Goal: Transaction & Acquisition: Purchase product/service

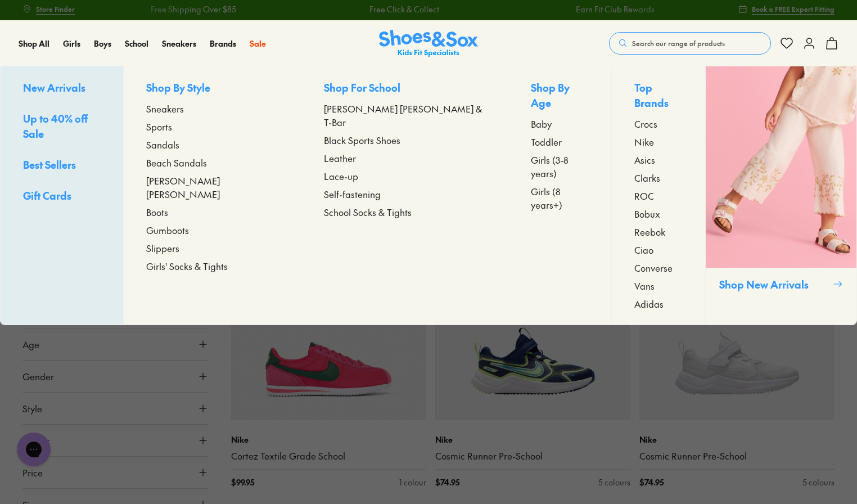
click at [179, 142] on span "Sandals" at bounding box center [162, 144] width 33 height 13
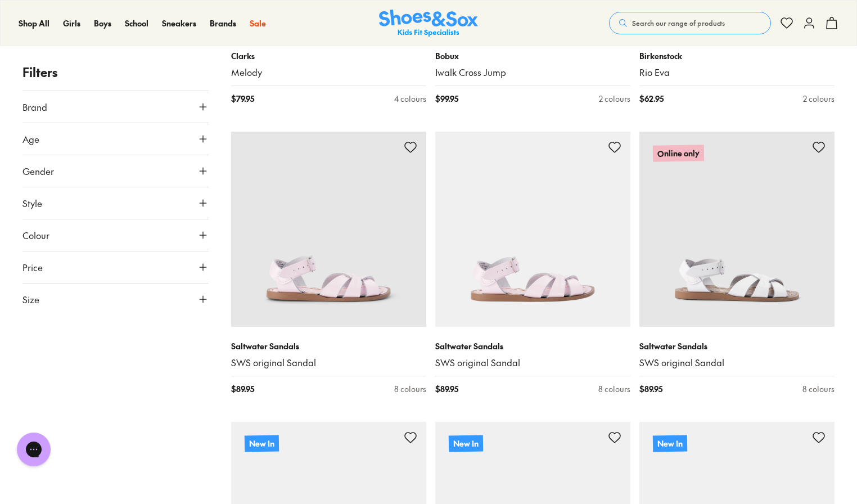
scroll to position [1428, 0]
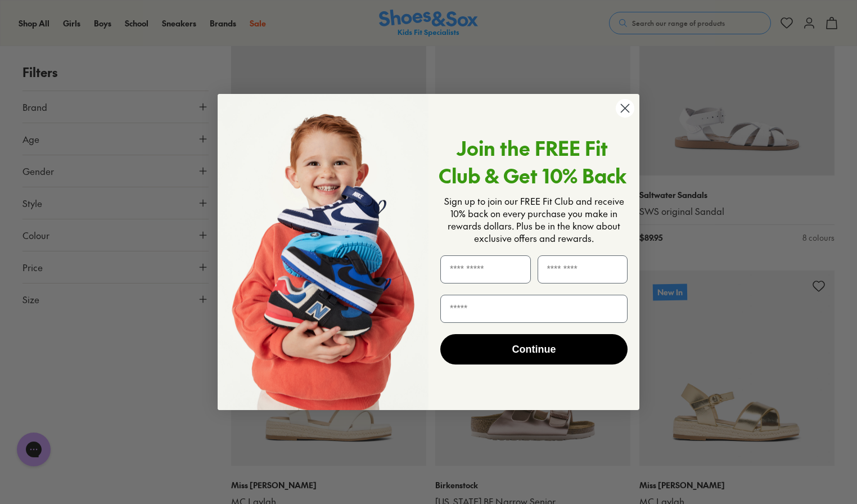
click at [622, 111] on icon "Close dialog" at bounding box center [625, 108] width 8 height 8
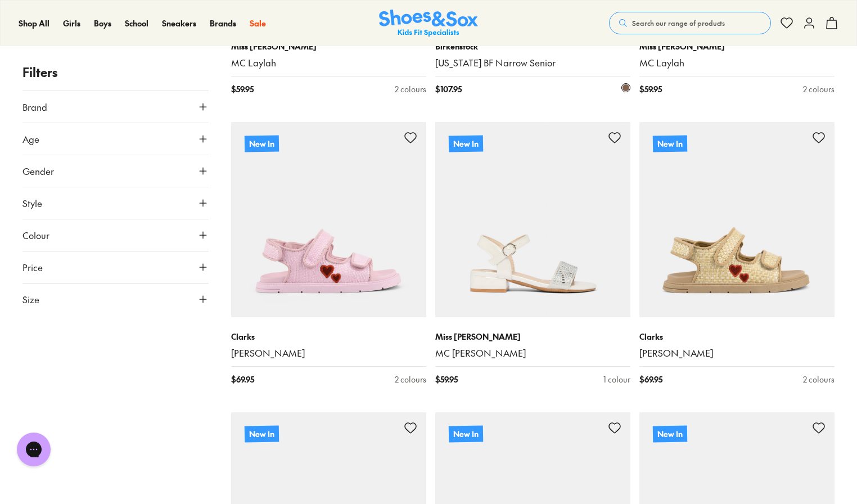
scroll to position [1870, 0]
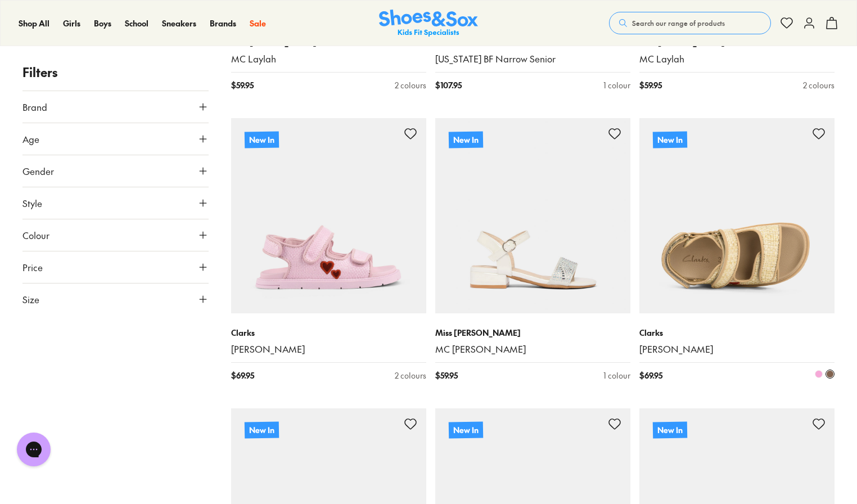
click at [739, 256] on img at bounding box center [736, 215] width 195 height 195
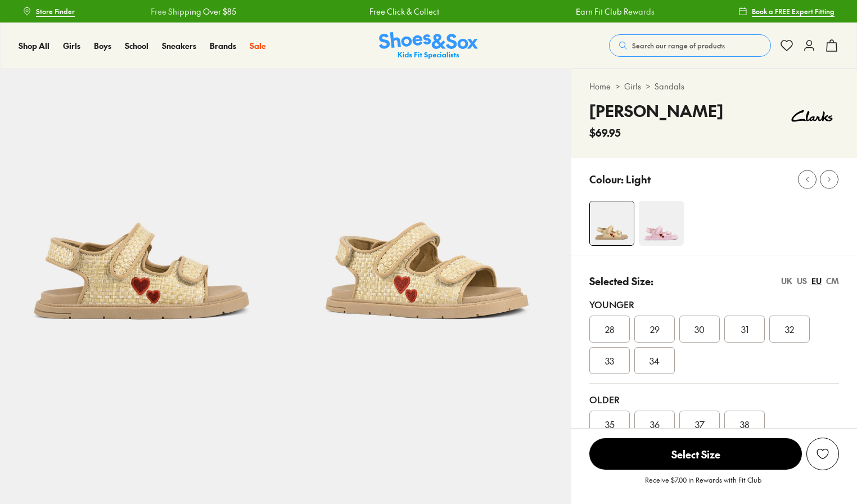
select select "*"
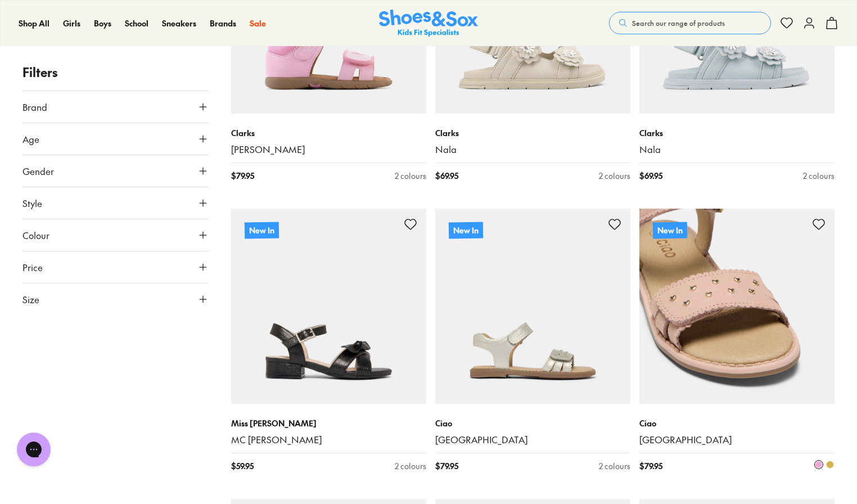
scroll to position [2461, 0]
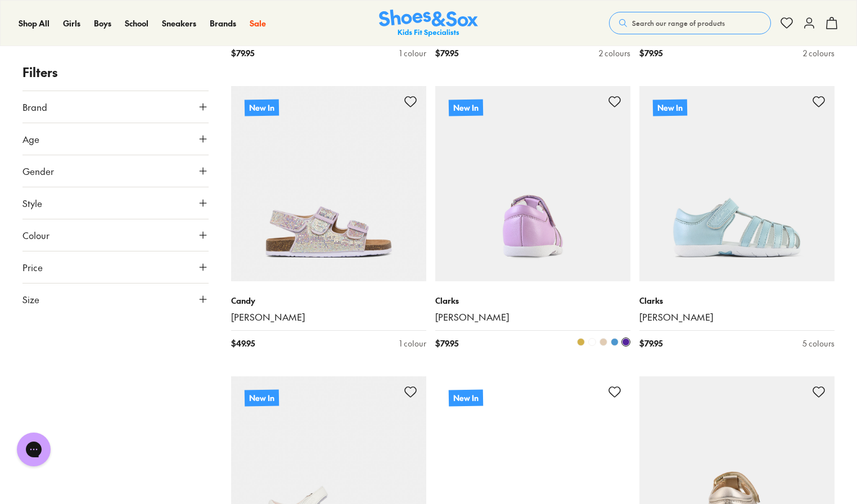
scroll to position [4274, 0]
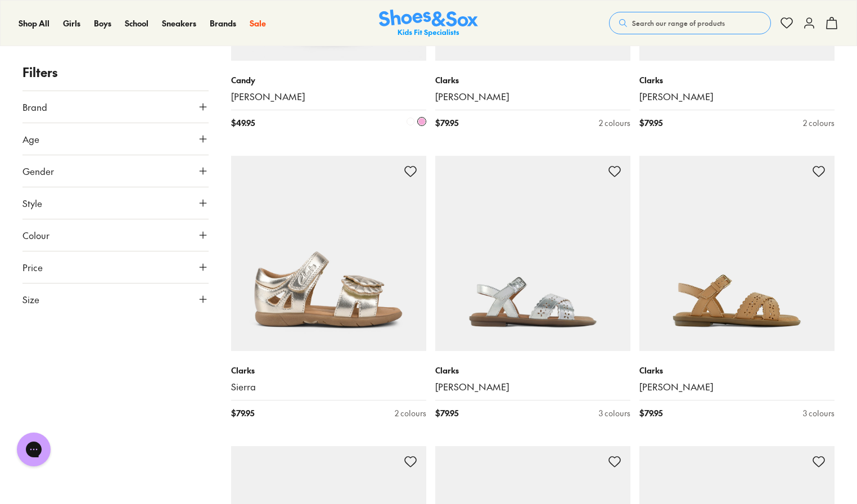
scroll to position [7927, 0]
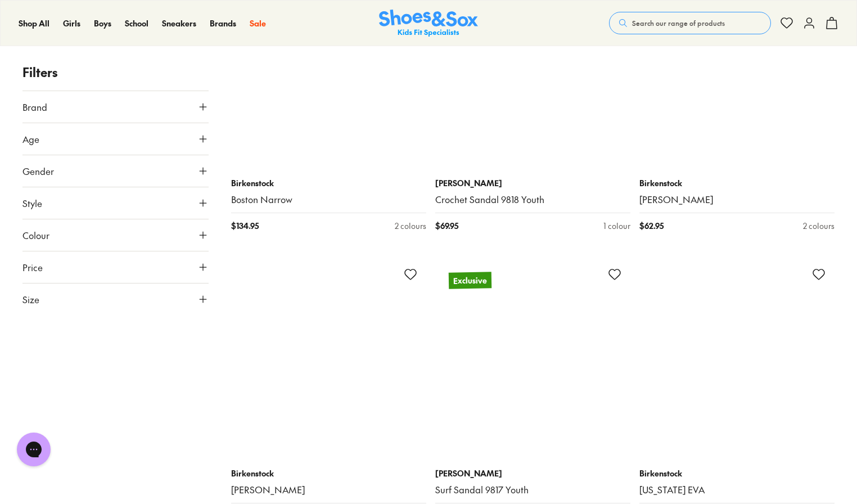
scroll to position [9557, 0]
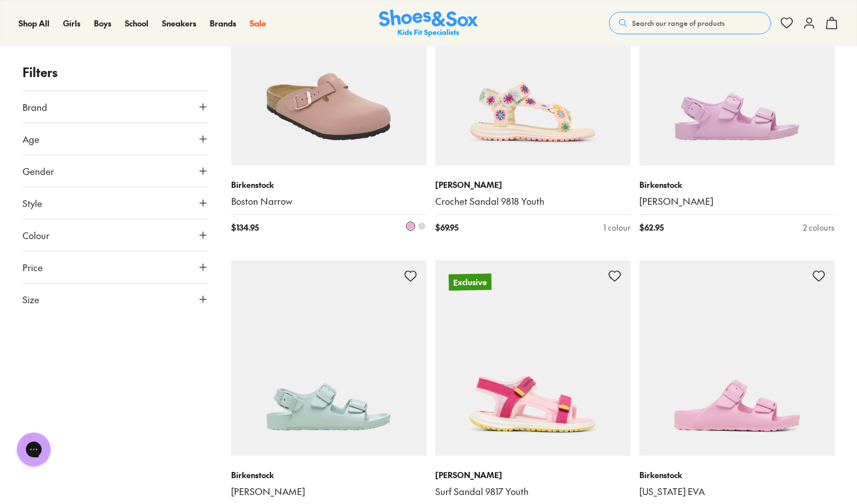
click at [307, 90] on img at bounding box center [328, 67] width 195 height 195
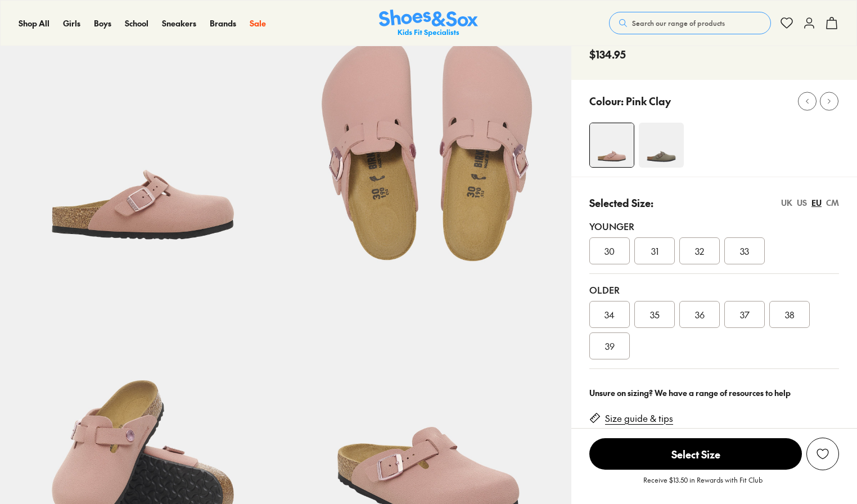
select select "*"
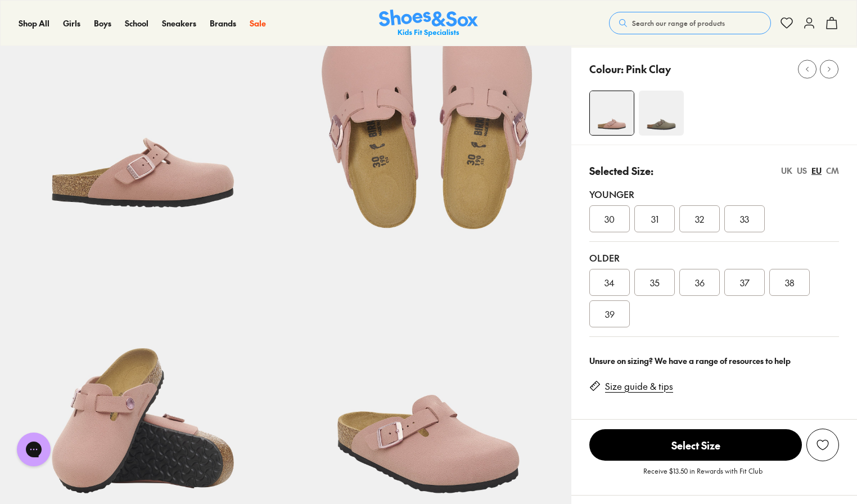
scroll to position [8, 0]
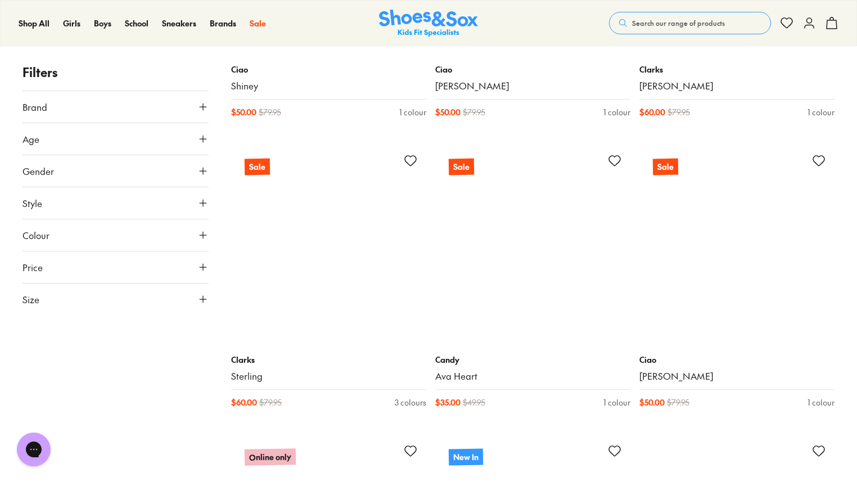
scroll to position [5673, 0]
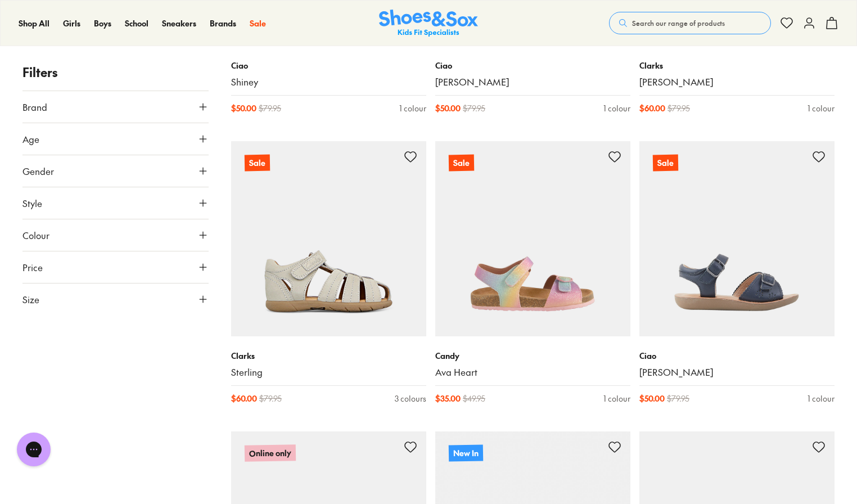
click at [201, 106] on use at bounding box center [203, 106] width 7 height 7
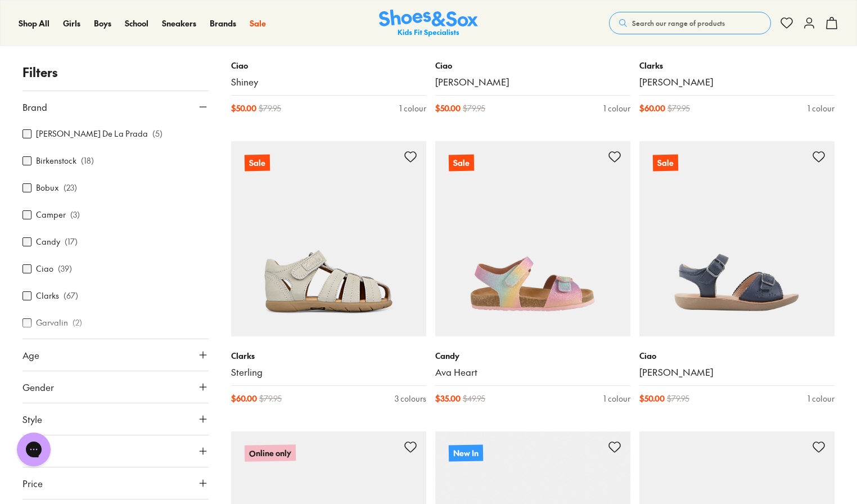
click at [37, 241] on label "Candy" at bounding box center [48, 242] width 24 height 12
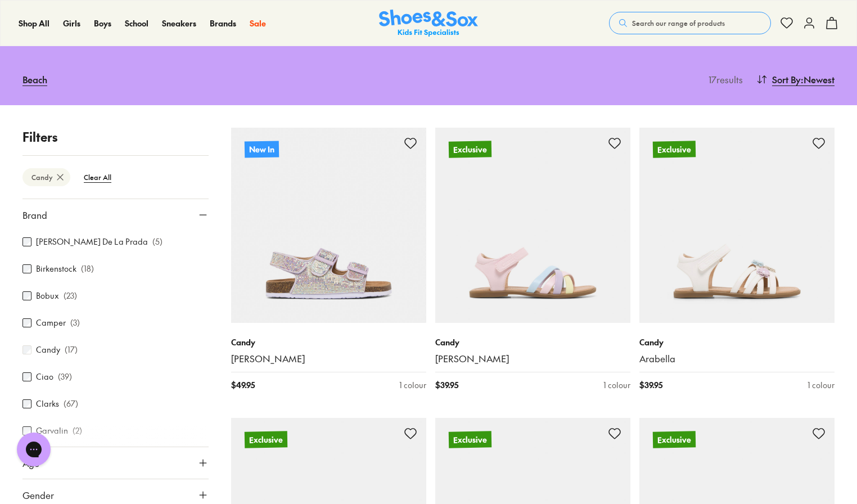
scroll to position [124, 0]
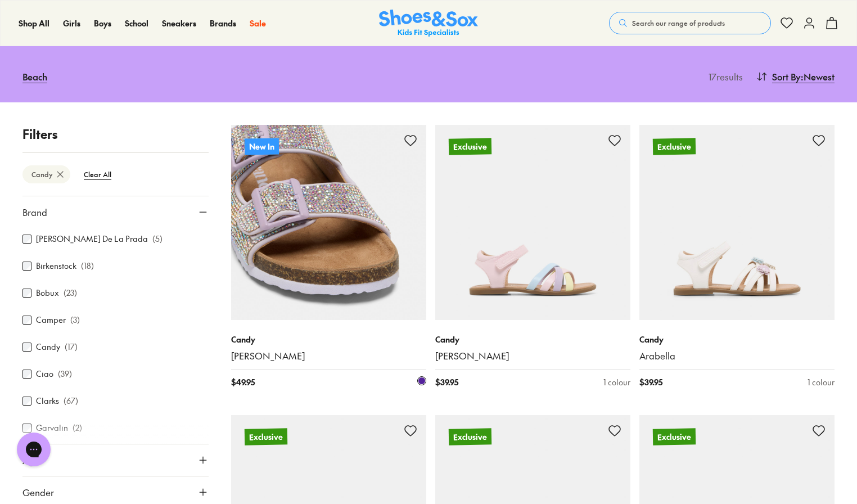
click at [324, 269] on img at bounding box center [328, 222] width 195 height 195
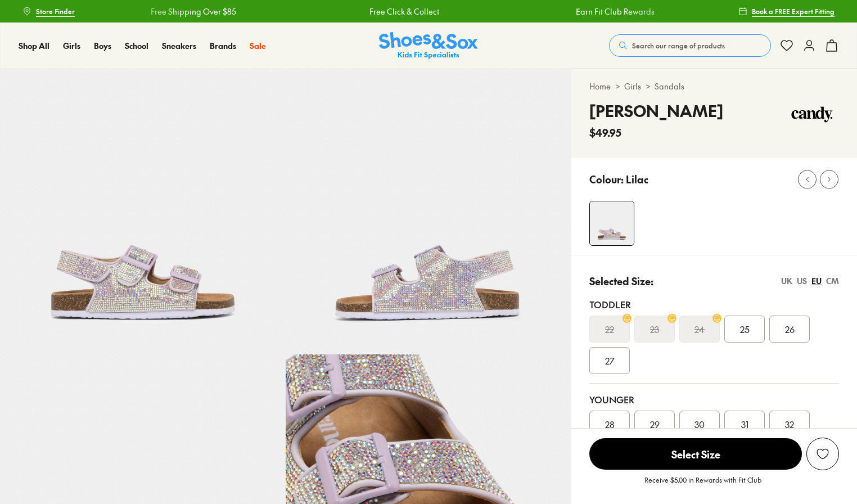
select select "*"
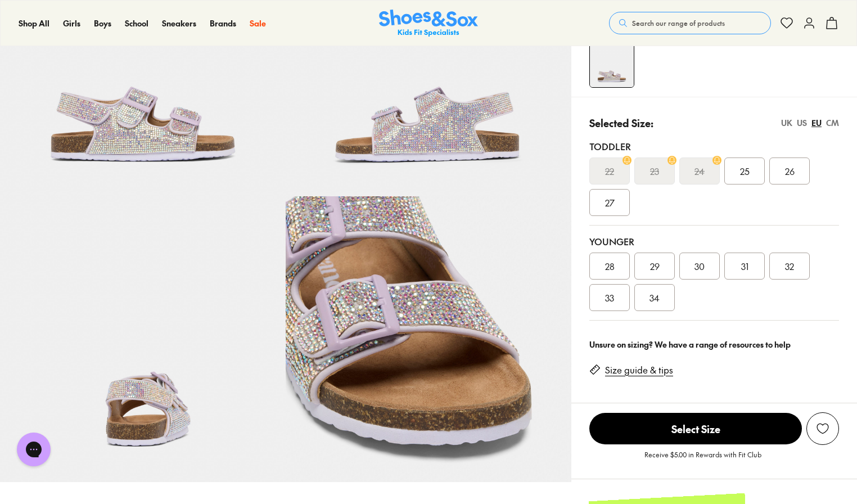
scroll to position [72, 0]
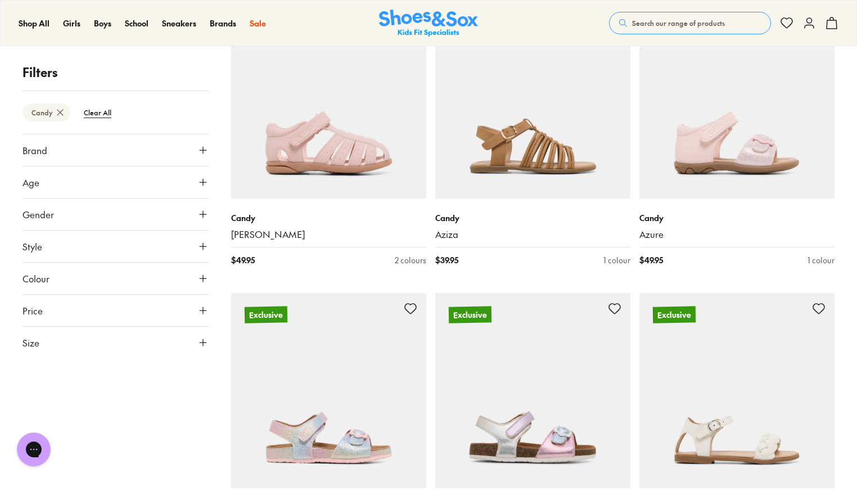
scroll to position [890, 0]
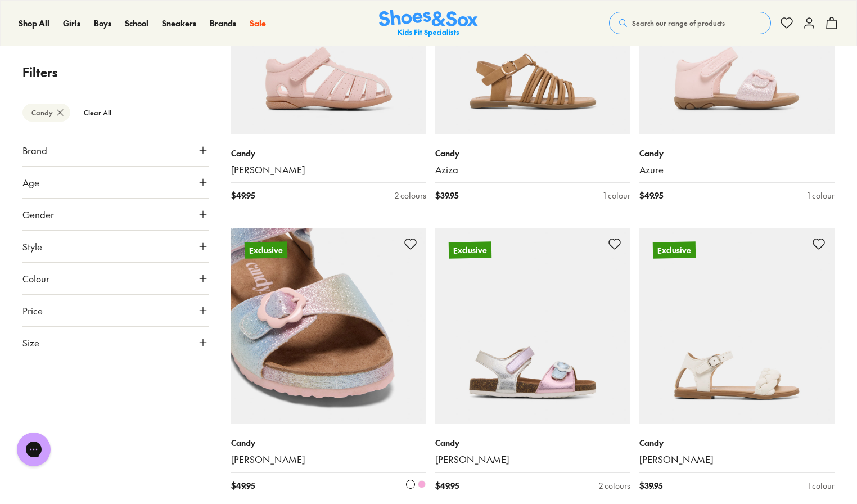
click at [291, 343] on img at bounding box center [328, 325] width 195 height 195
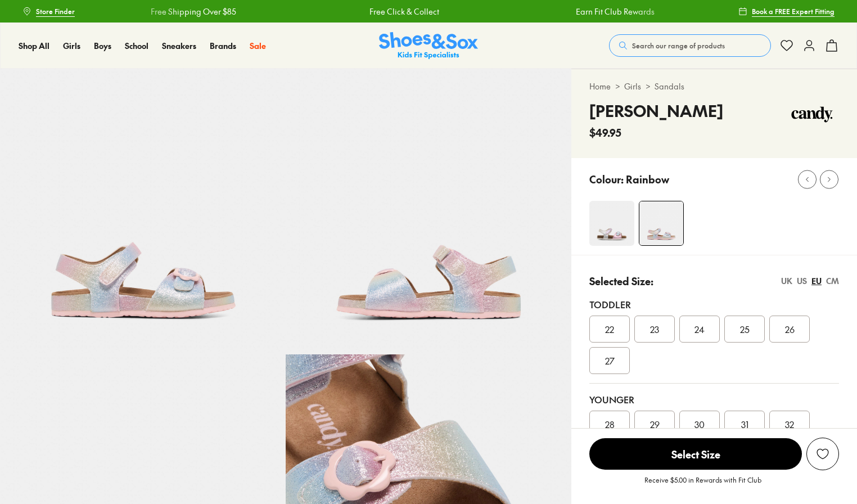
select select "*"
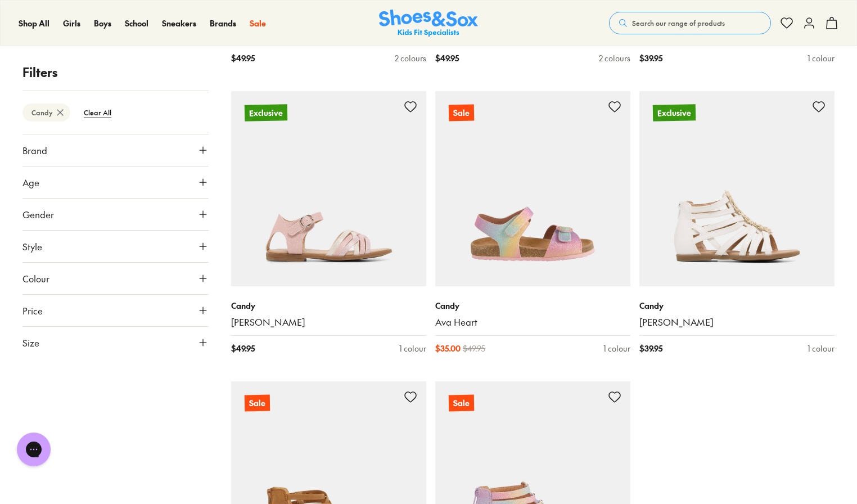
scroll to position [1398, 0]
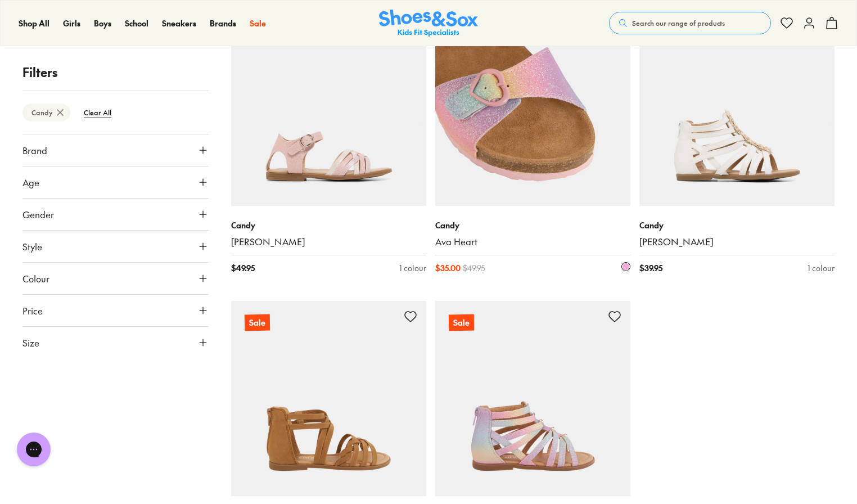
click at [558, 167] on img at bounding box center [532, 108] width 195 height 195
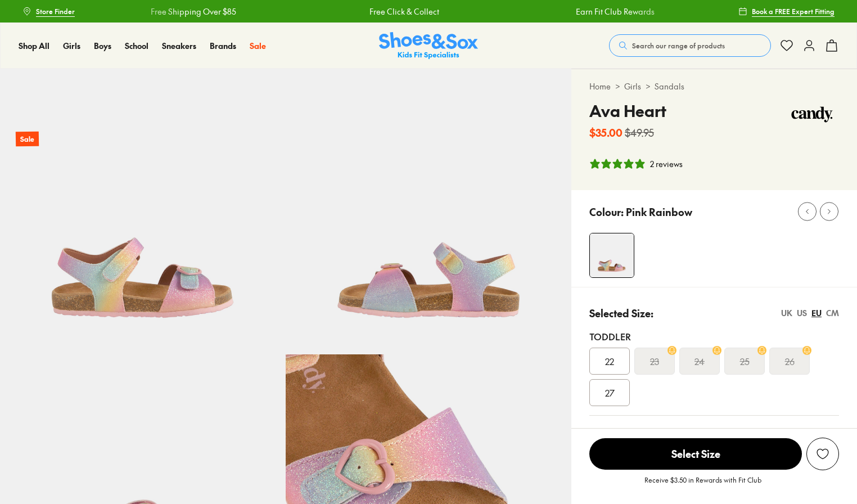
select select "*"
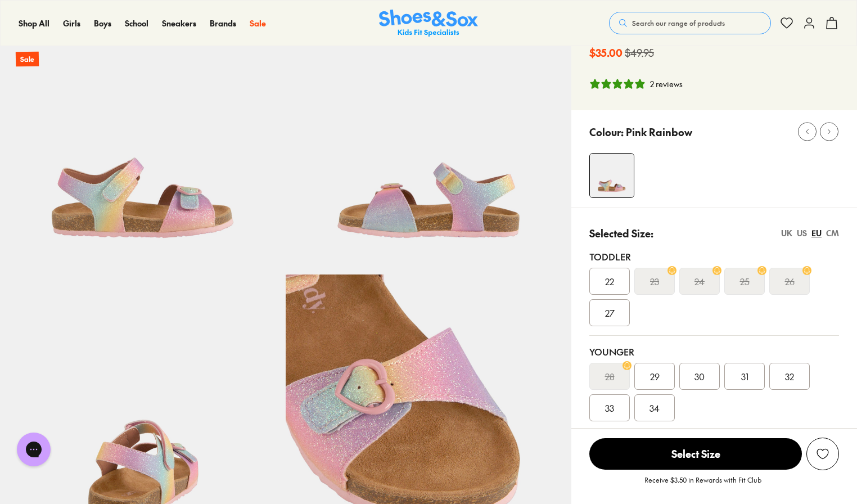
scroll to position [79, 0]
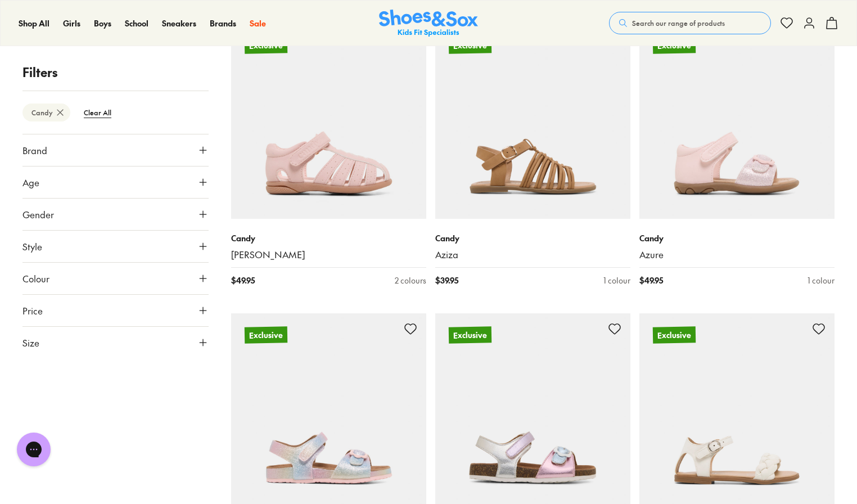
scroll to position [804, 0]
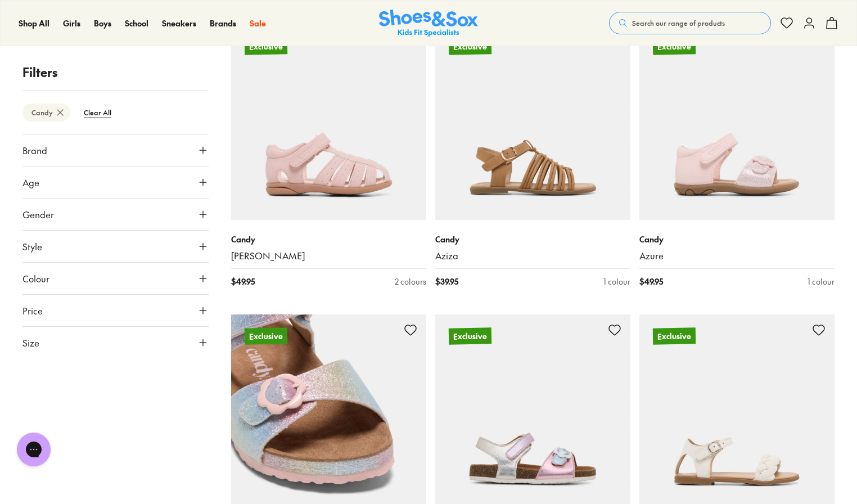
click at [356, 455] on img at bounding box center [328, 411] width 195 height 195
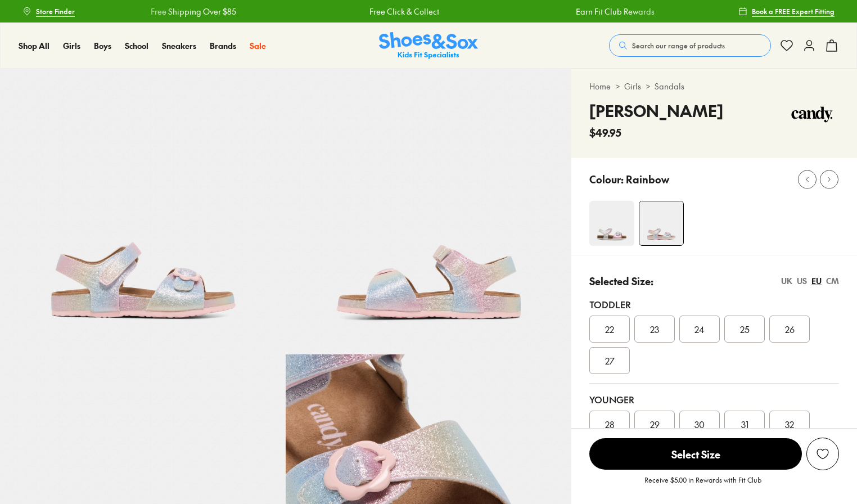
select select "*"
click at [627, 228] on img at bounding box center [611, 223] width 45 height 45
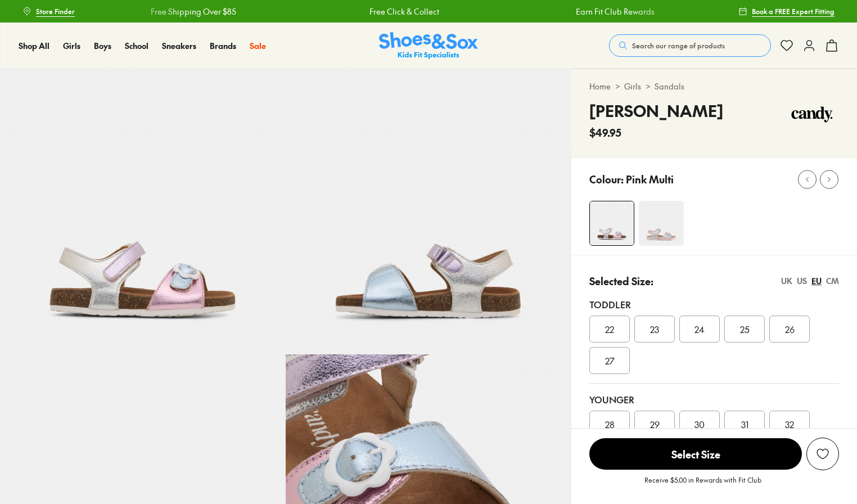
select select "*"
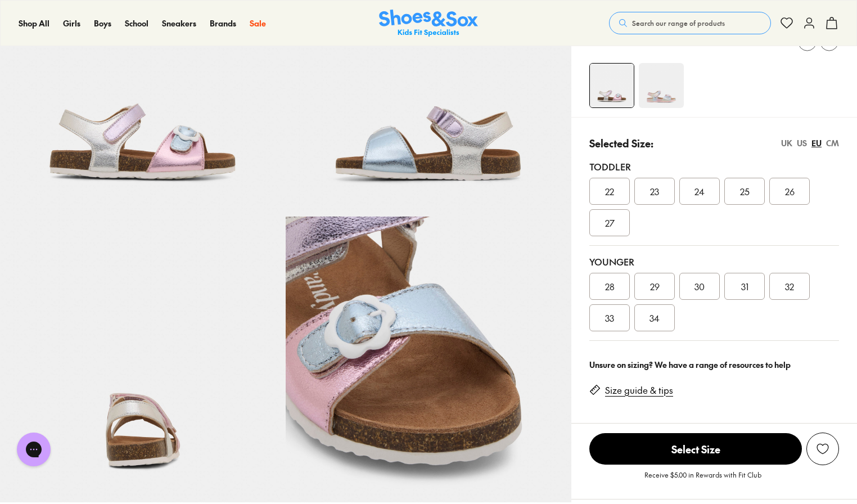
scroll to position [357, 0]
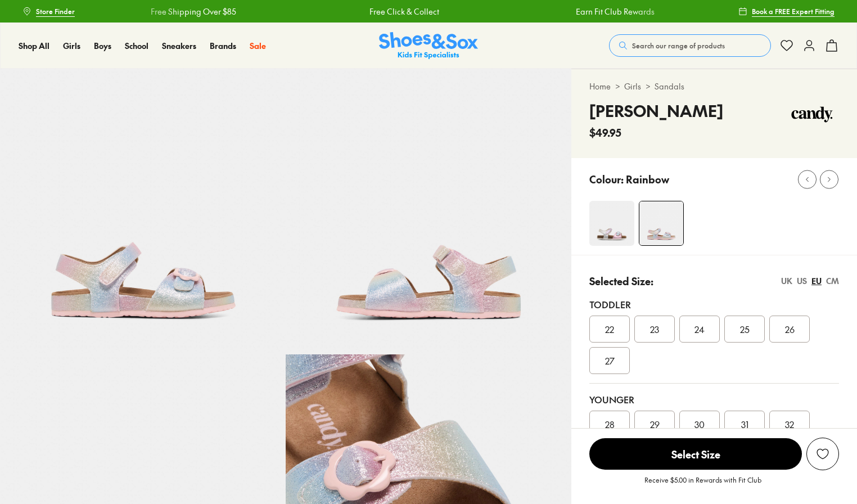
select select "*"
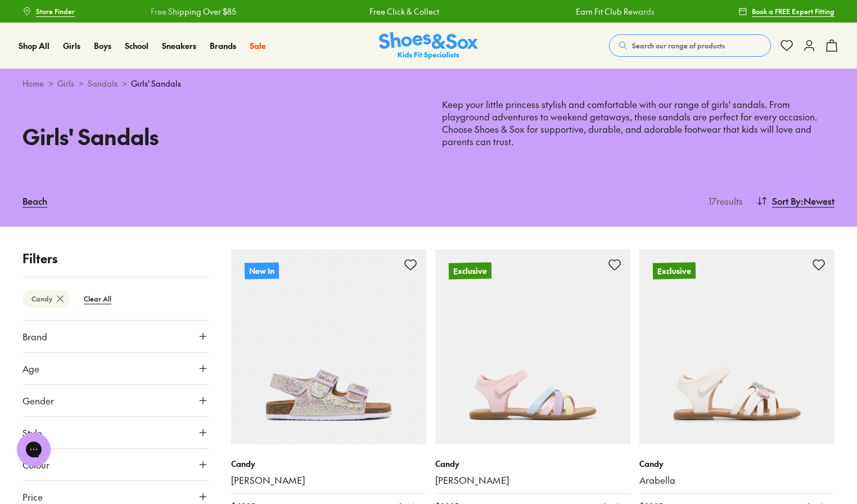
click at [62, 293] on icon at bounding box center [60, 298] width 11 height 11
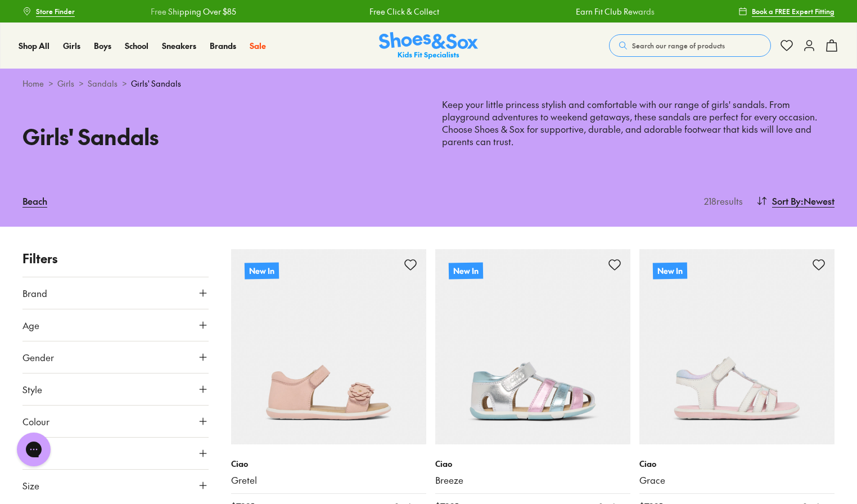
click at [62, 286] on button "Brand" at bounding box center [115, 292] width 186 height 31
click at [67, 341] on label "Birkenstock" at bounding box center [56, 347] width 40 height 12
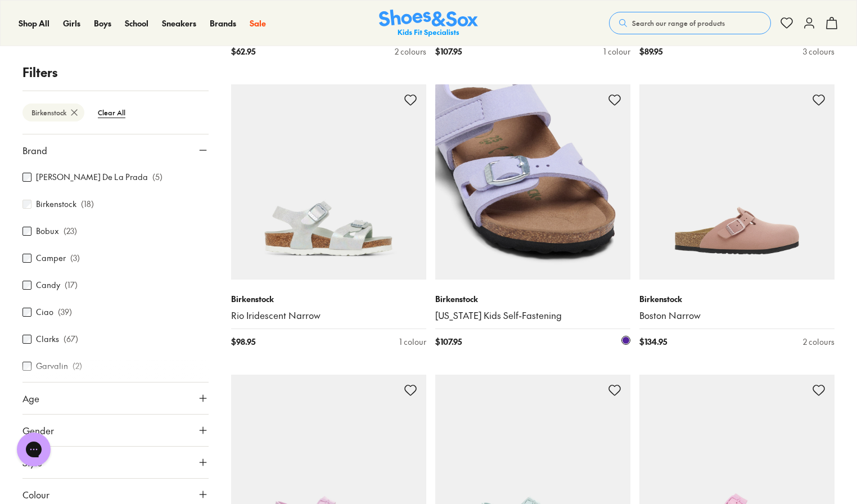
scroll to position [456, 0]
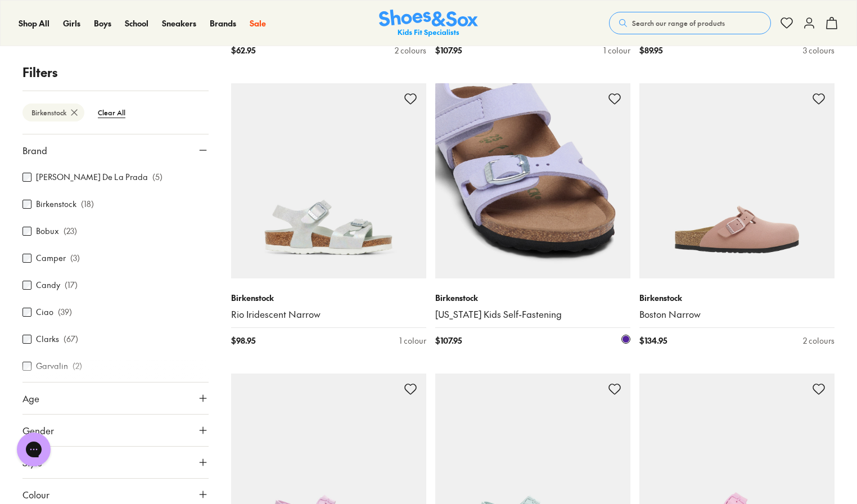
click at [546, 179] on img at bounding box center [532, 180] width 195 height 195
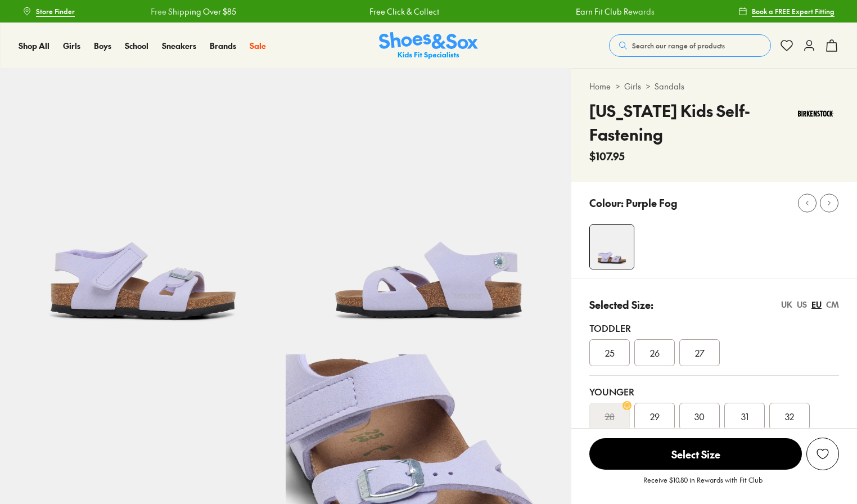
select select "*"
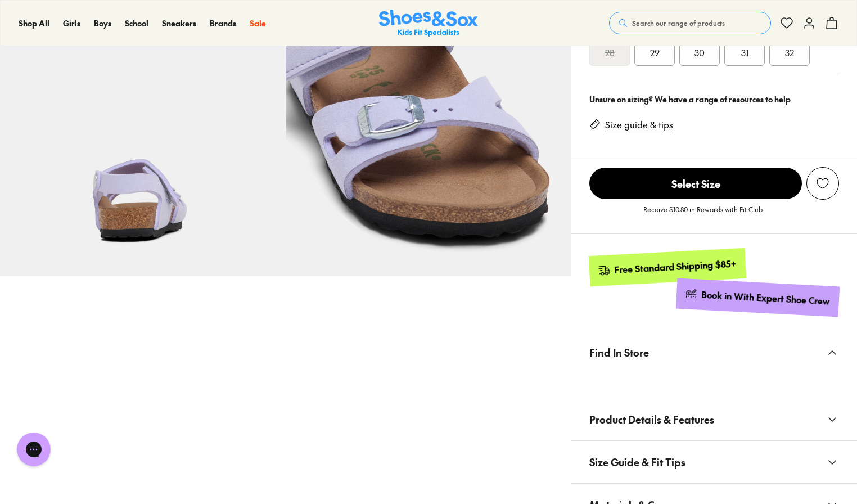
scroll to position [365, 0]
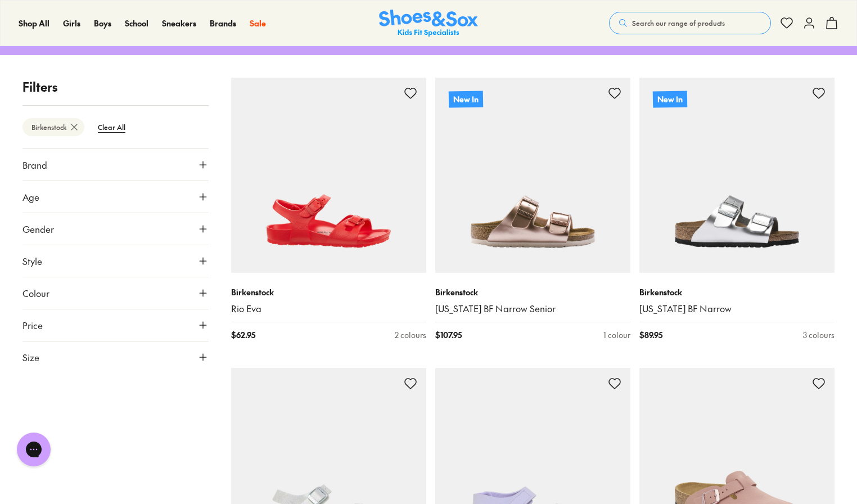
scroll to position [76, 0]
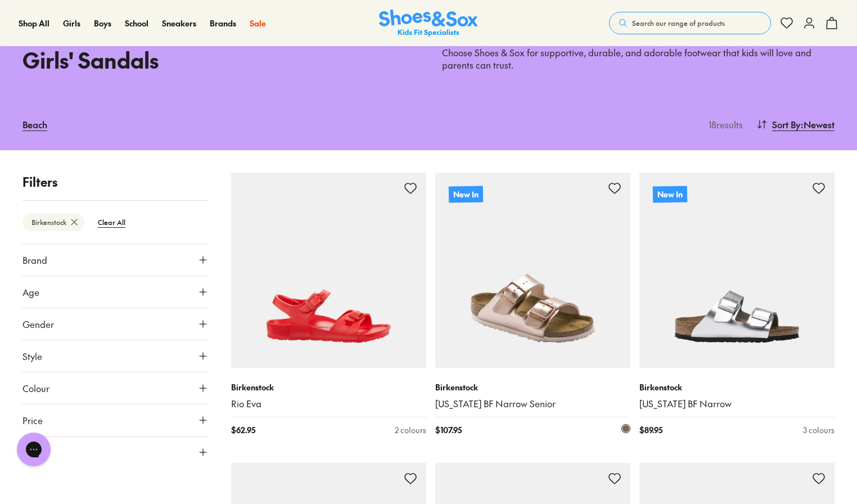
click at [535, 294] on img at bounding box center [532, 270] width 195 height 195
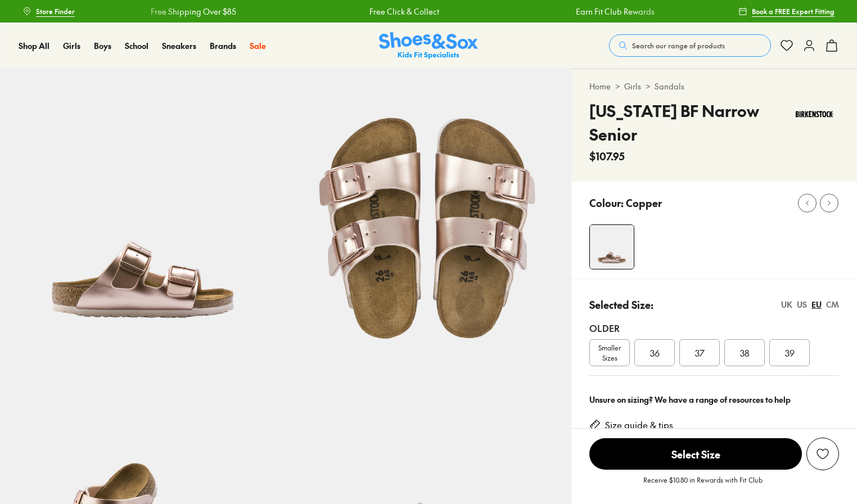
select select "*"
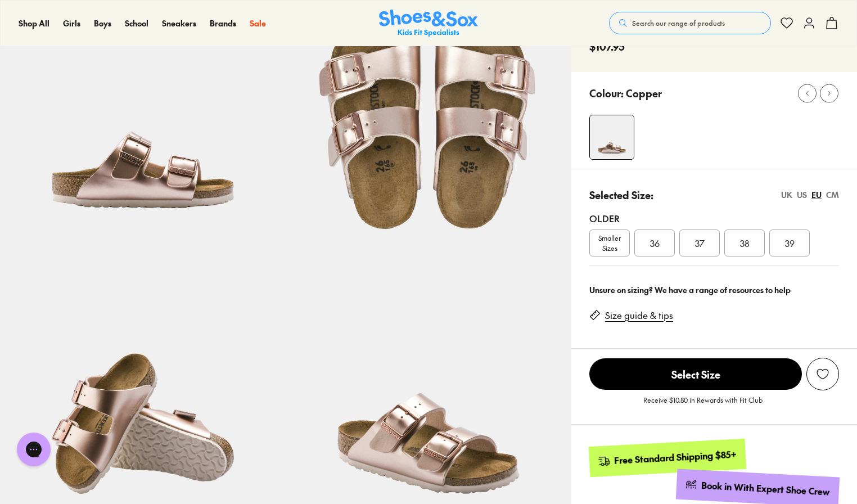
scroll to position [102, 0]
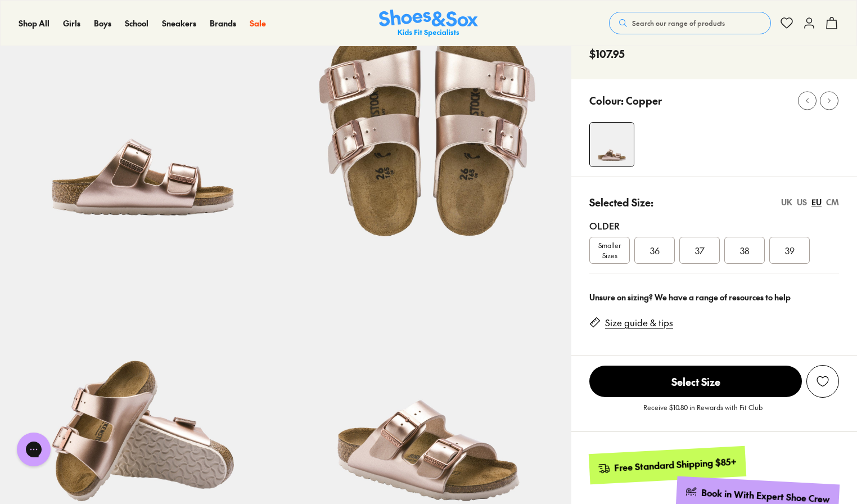
click at [596, 240] on span "Smaller Sizes" at bounding box center [609, 250] width 39 height 20
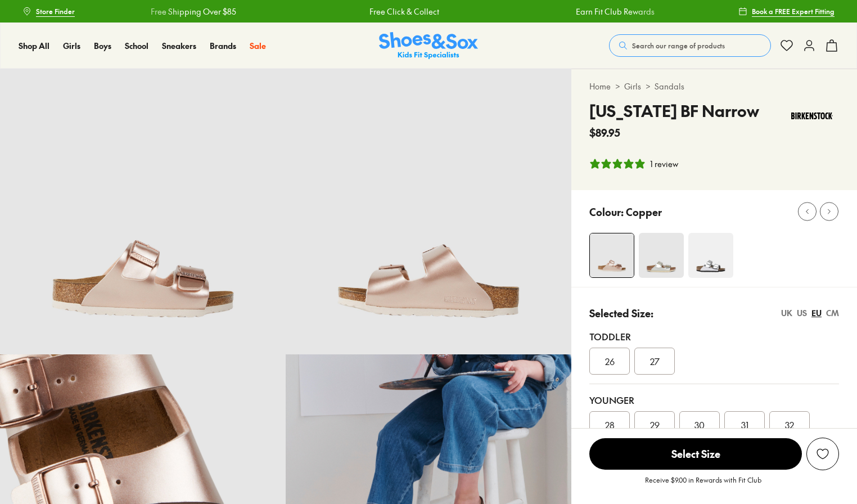
select select "*"
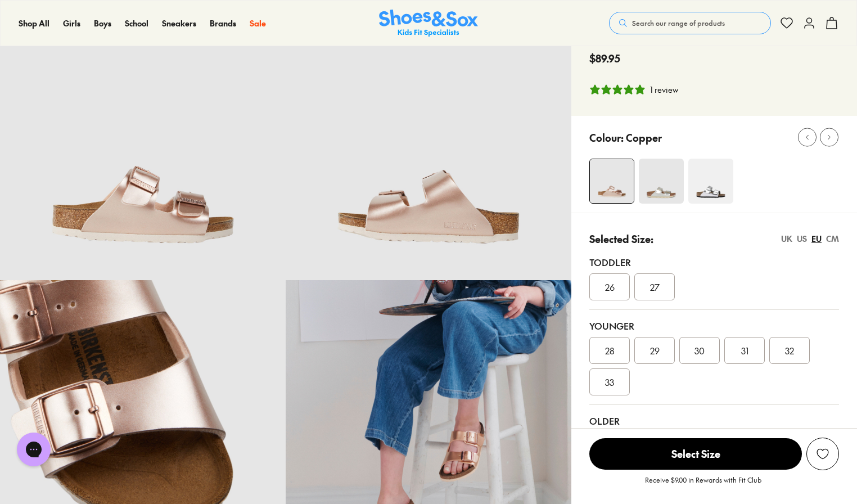
scroll to position [80, 0]
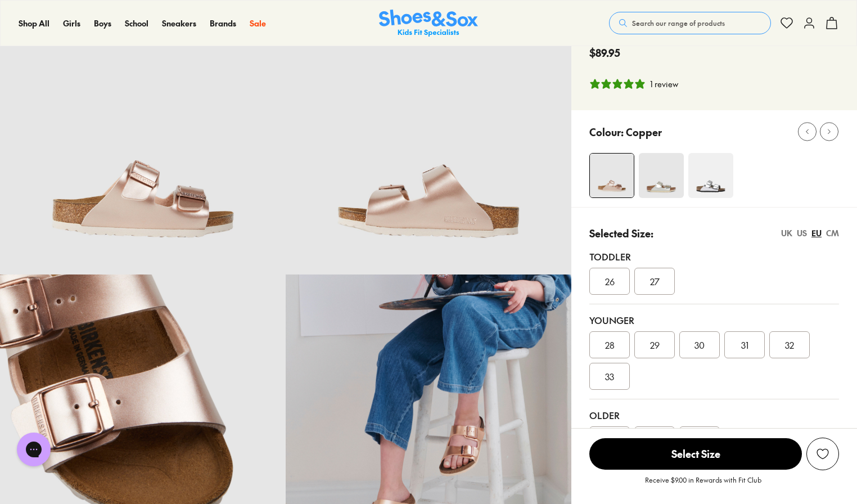
click at [694, 339] on span "30" at bounding box center [699, 344] width 10 height 13
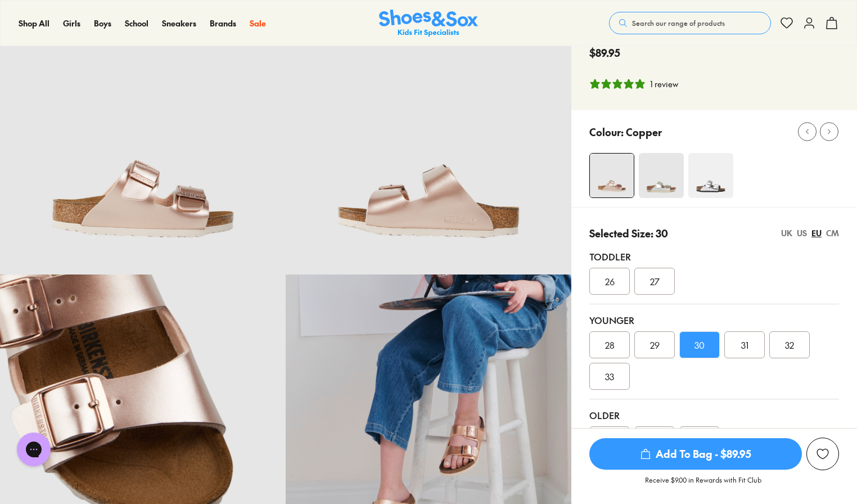
click at [745, 339] on span "31" at bounding box center [744, 344] width 7 height 13
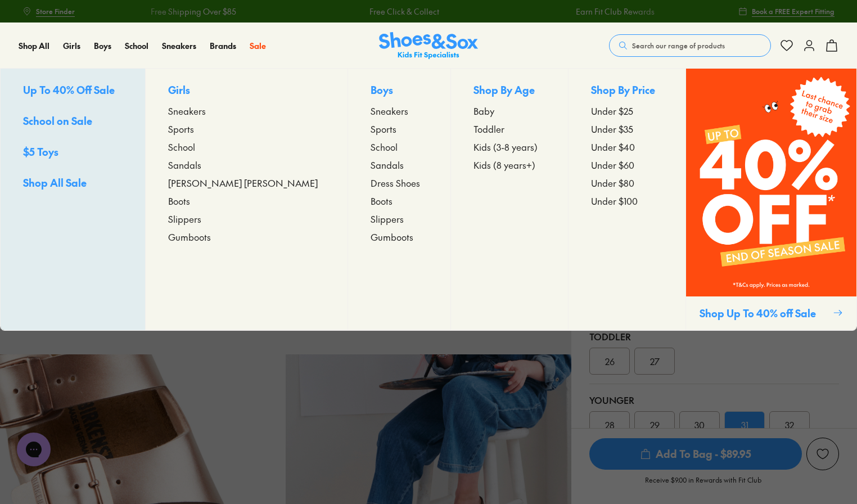
click at [201, 162] on span "Sandals" at bounding box center [184, 164] width 33 height 13
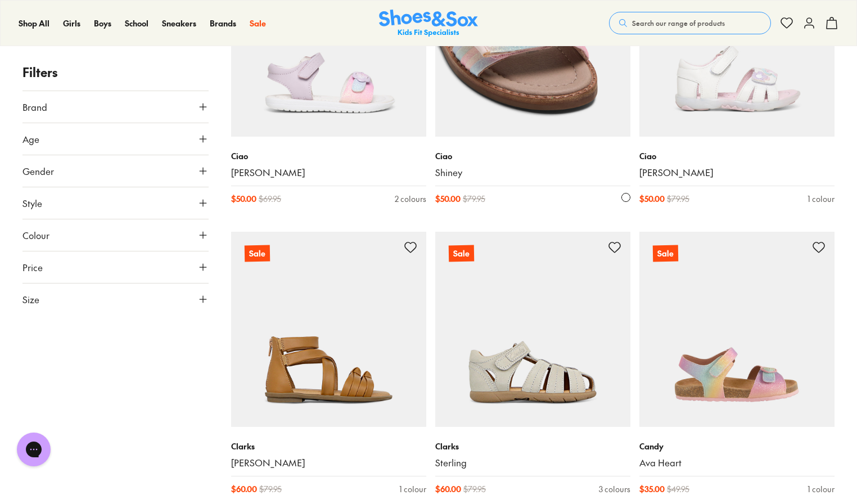
scroll to position [2429, 0]
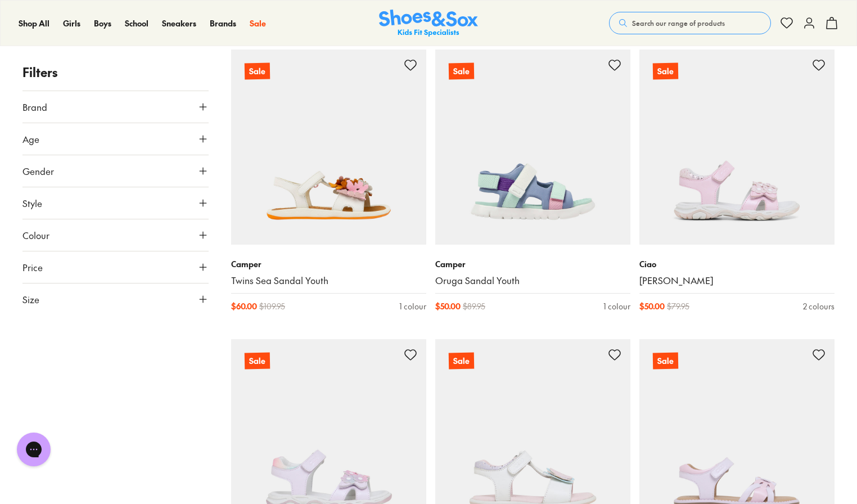
scroll to position [5760, 0]
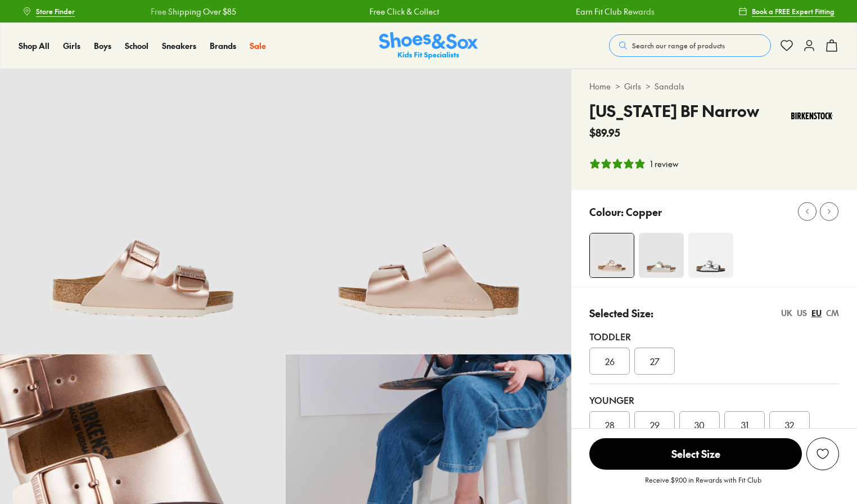
select select "*"
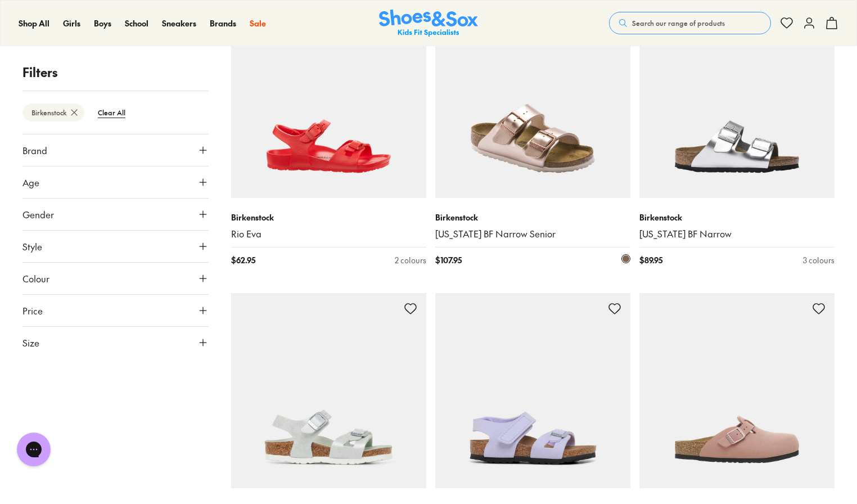
scroll to position [248, 0]
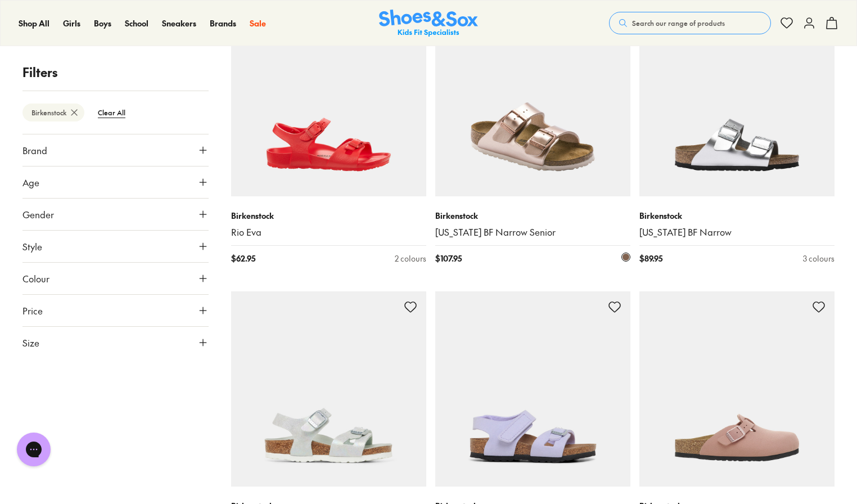
click at [532, 132] on img at bounding box center [532, 98] width 195 height 195
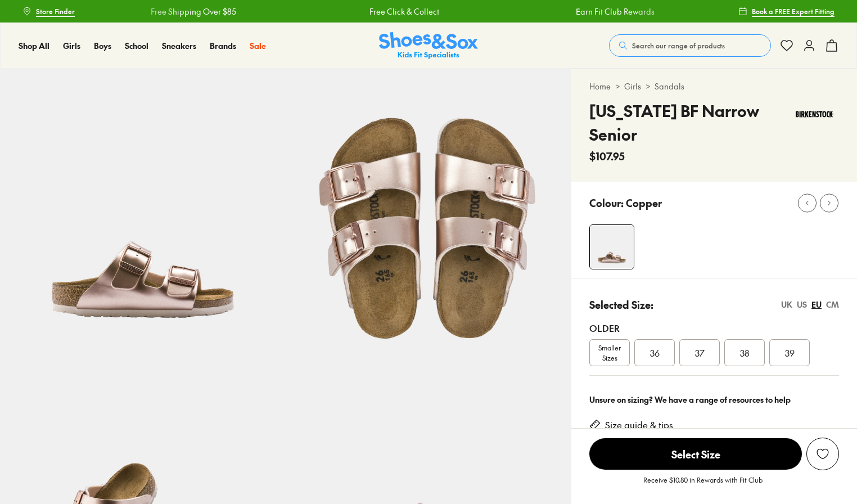
select select "*"
click at [618, 342] on span "Smaller Sizes" at bounding box center [609, 352] width 39 height 20
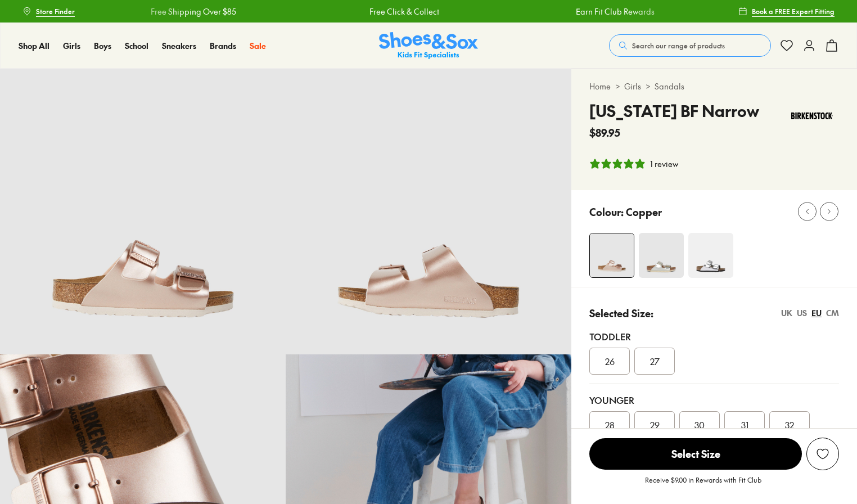
select select "*"
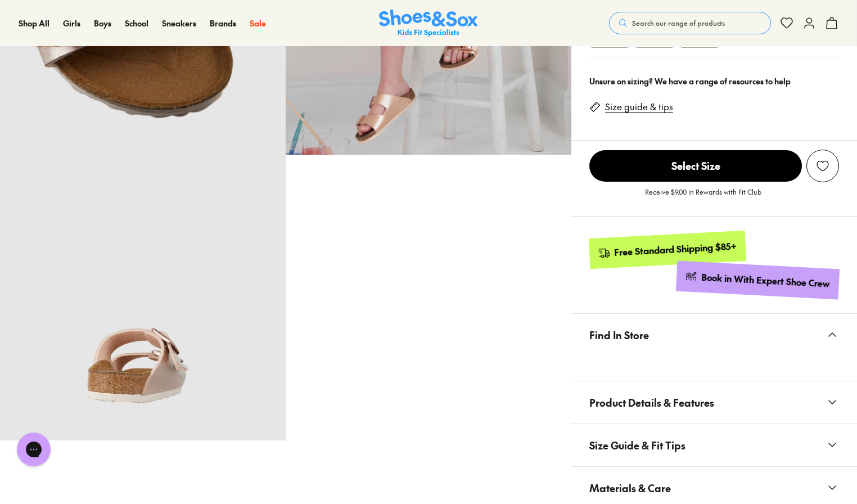
scroll to position [631, 0]
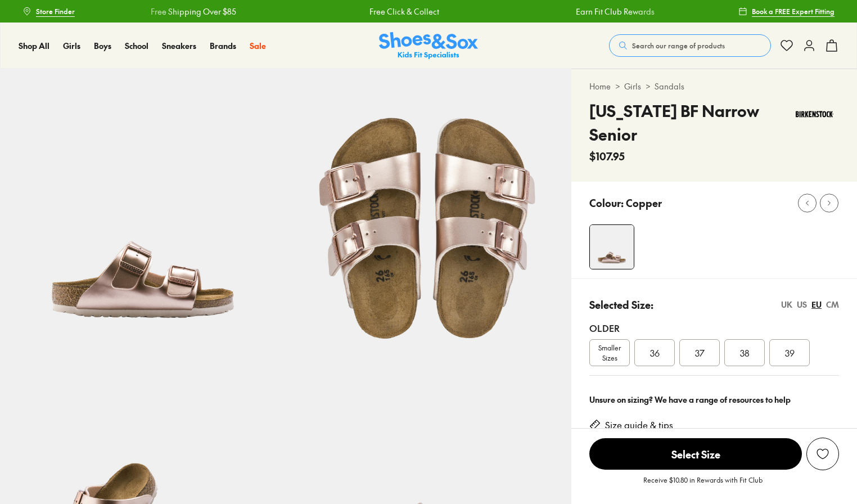
select select "*"
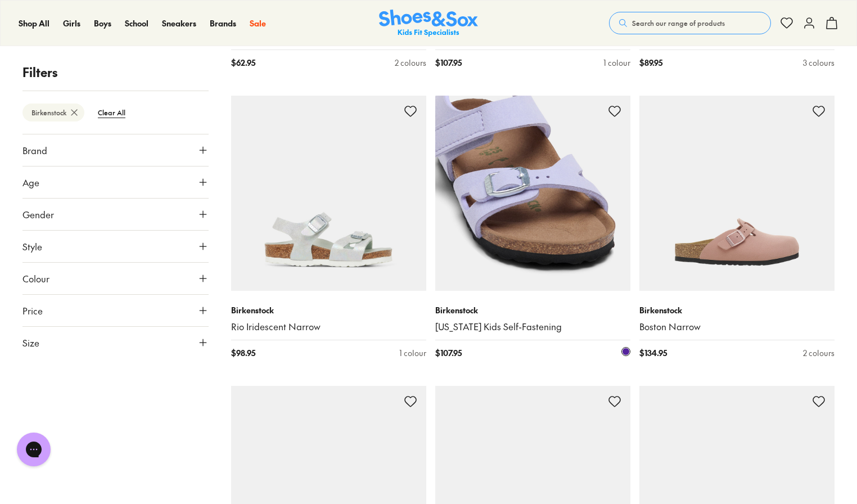
click at [522, 251] on img at bounding box center [532, 193] width 195 height 195
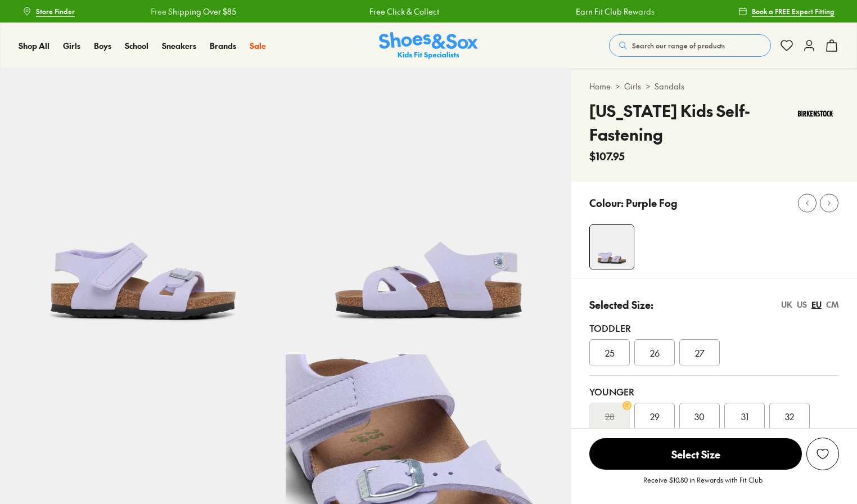
select select "*"
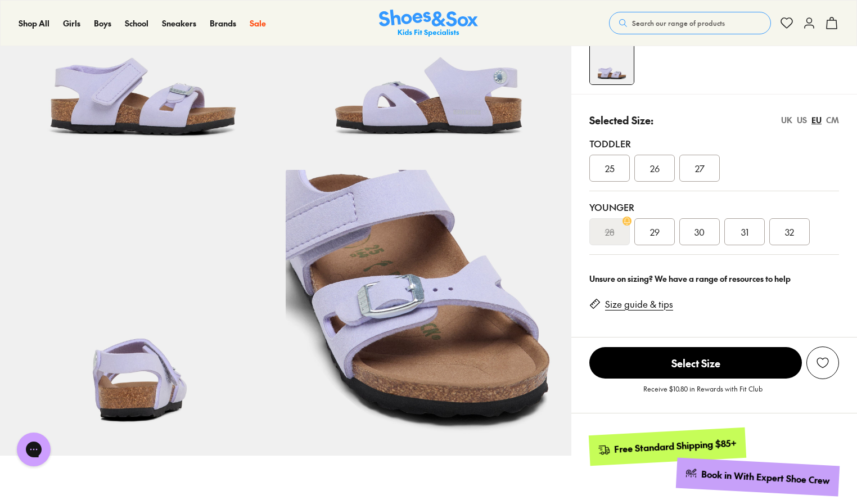
scroll to position [181, 0]
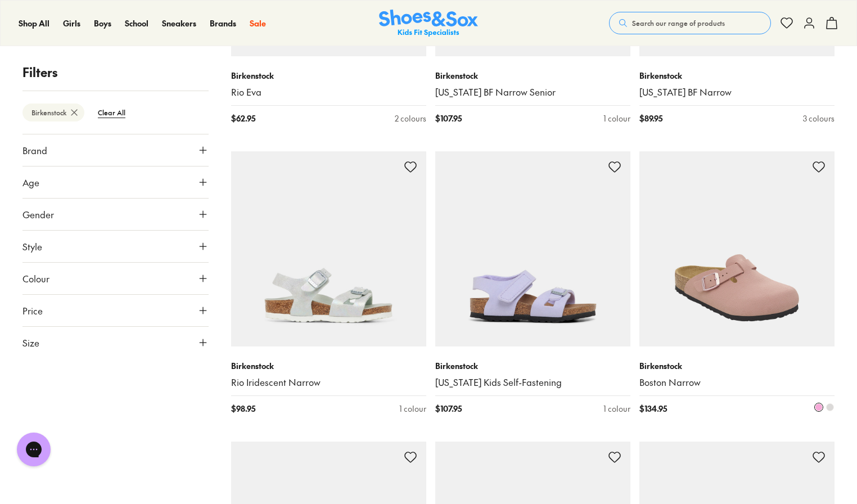
click at [728, 327] on img at bounding box center [736, 248] width 195 height 195
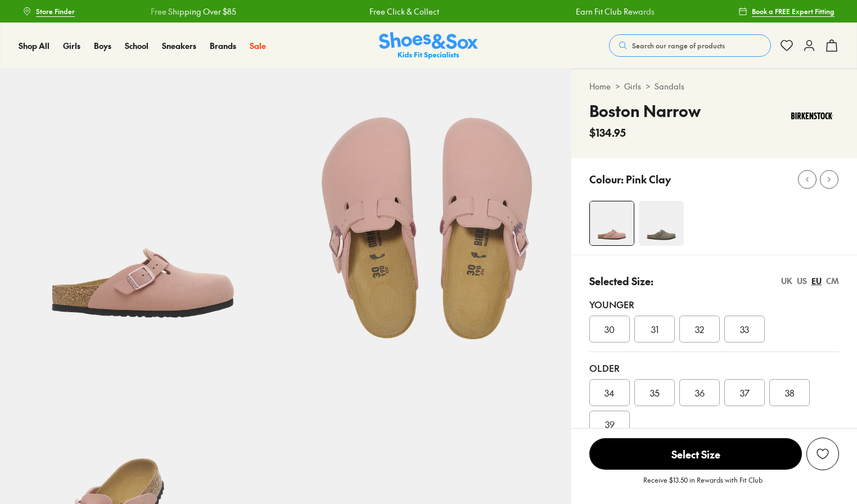
select select "*"
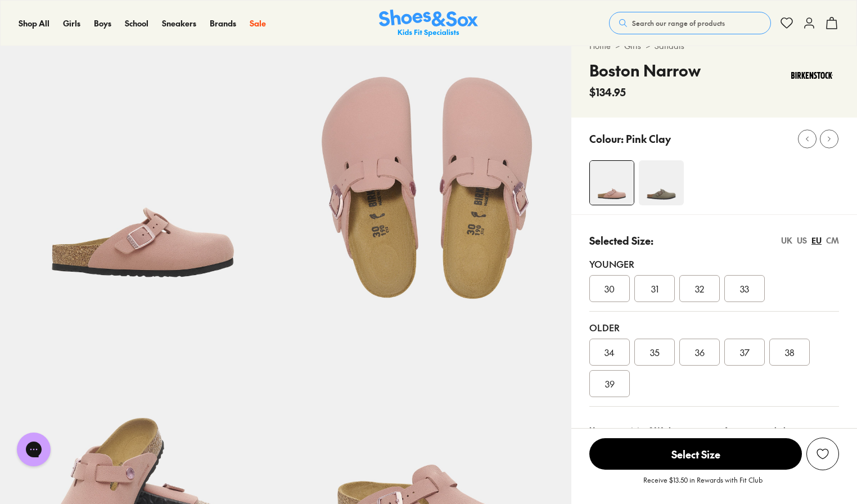
scroll to position [38, 0]
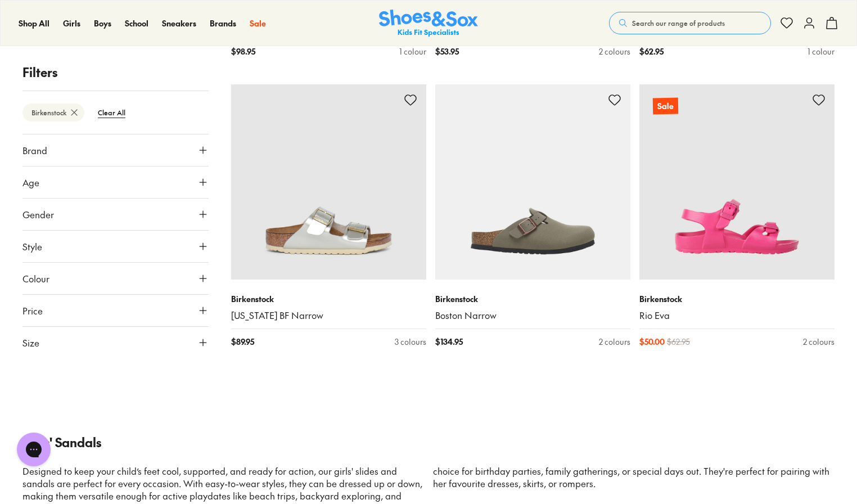
scroll to position [1621, 0]
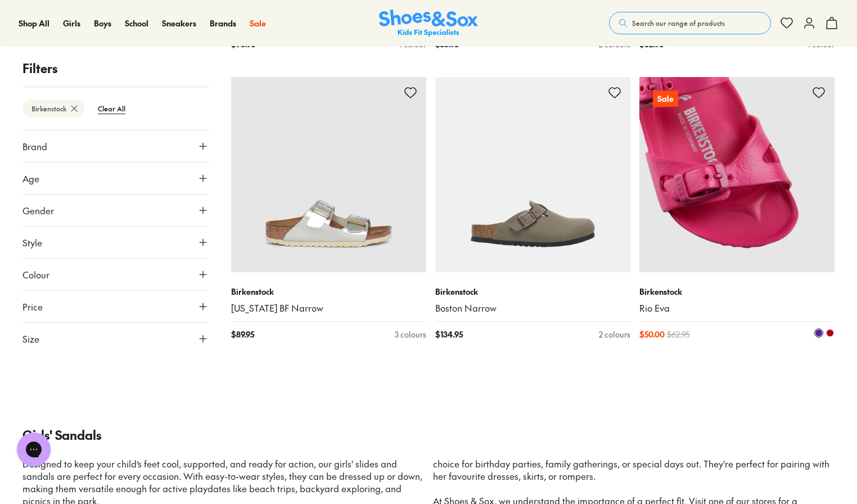
click at [712, 188] on img at bounding box center [736, 174] width 195 height 195
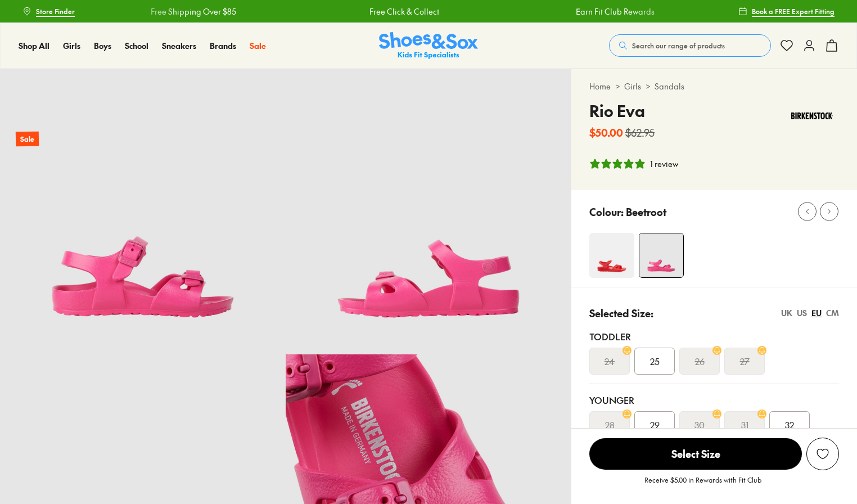
select select "*"
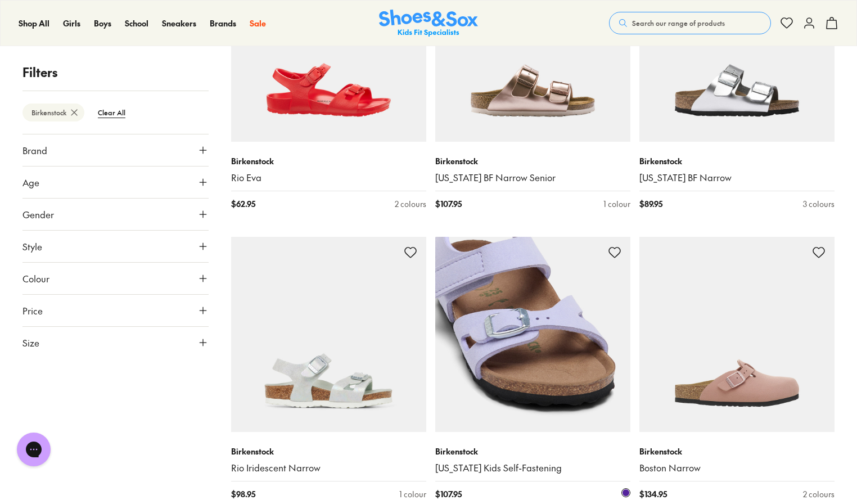
scroll to position [371, 0]
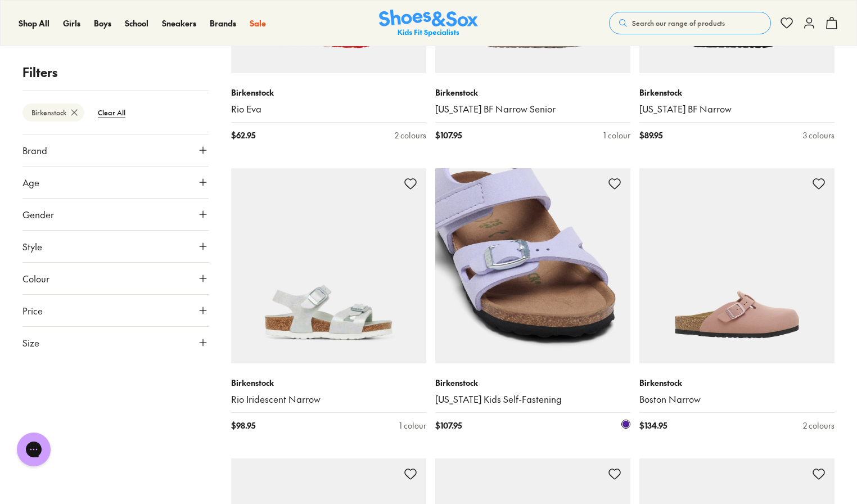
click at [483, 280] on img at bounding box center [532, 265] width 195 height 195
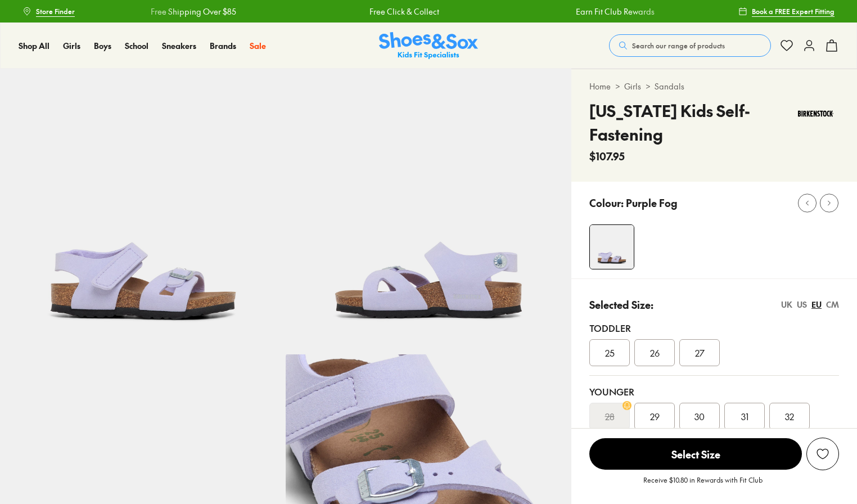
select select "*"
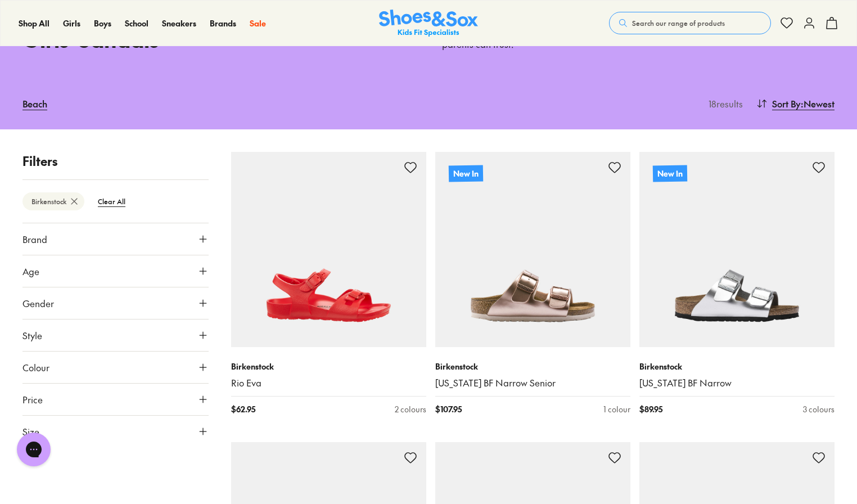
scroll to position [123, 0]
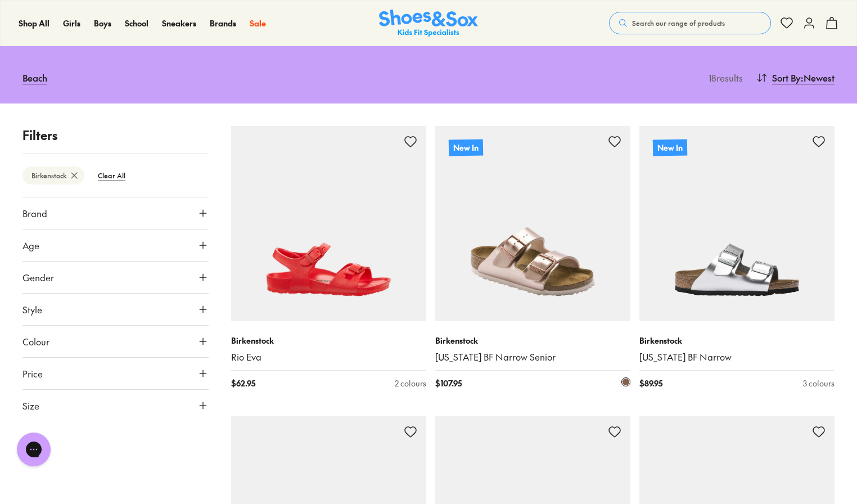
click at [513, 253] on img at bounding box center [532, 223] width 195 height 195
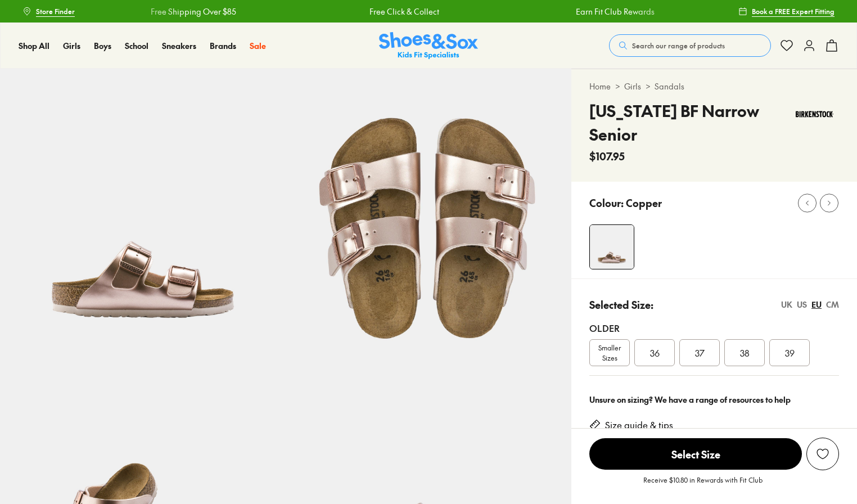
select select "*"
click at [609, 342] on span "Smaller Sizes" at bounding box center [609, 352] width 39 height 20
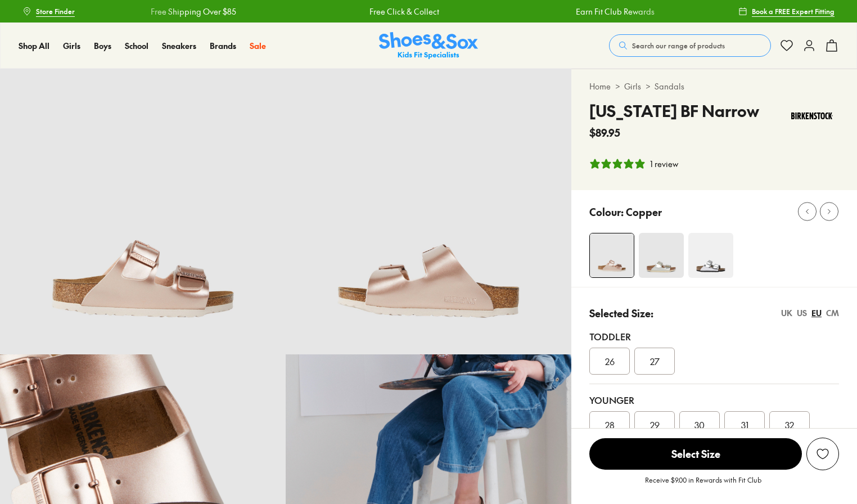
select select "*"
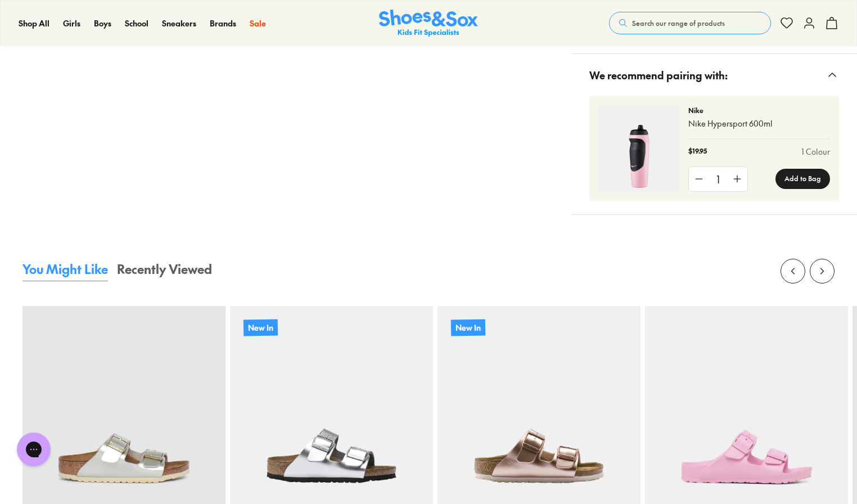
scroll to position [969, 0]
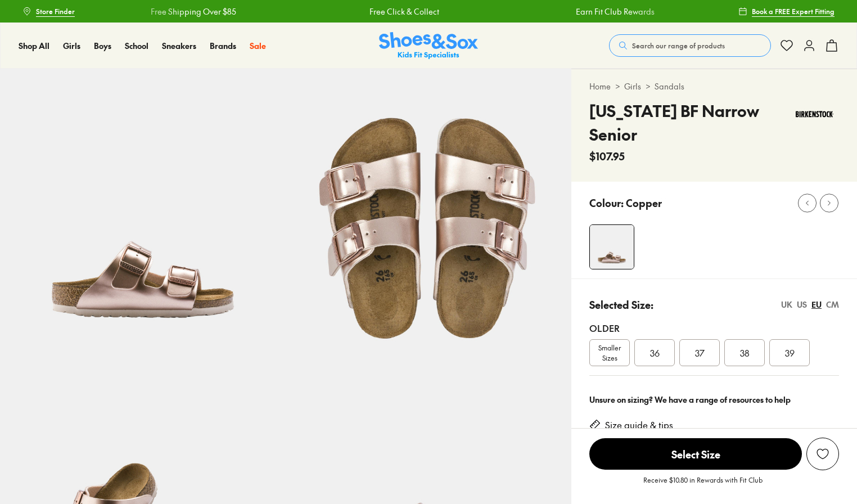
select select "*"
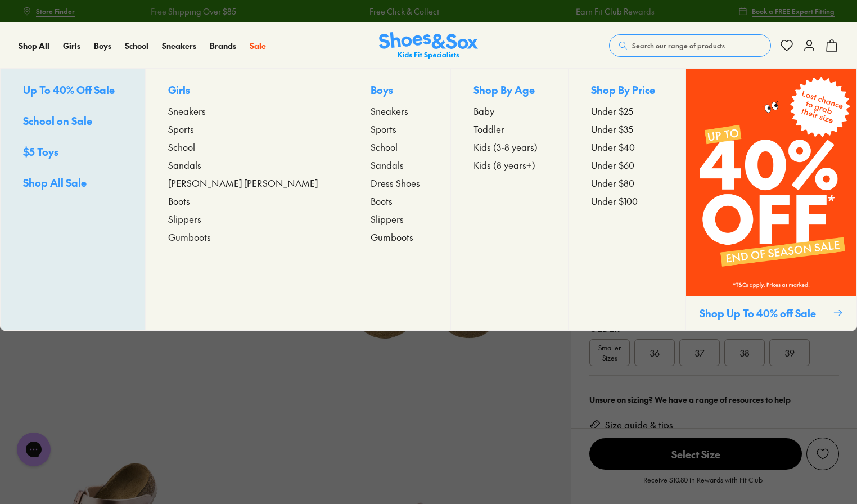
click at [756, 270] on img at bounding box center [771, 183] width 170 height 228
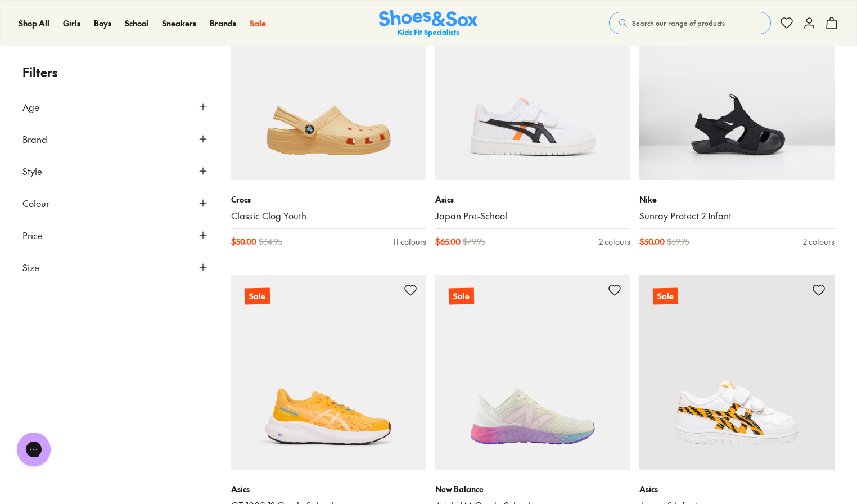
scroll to position [2125, 0]
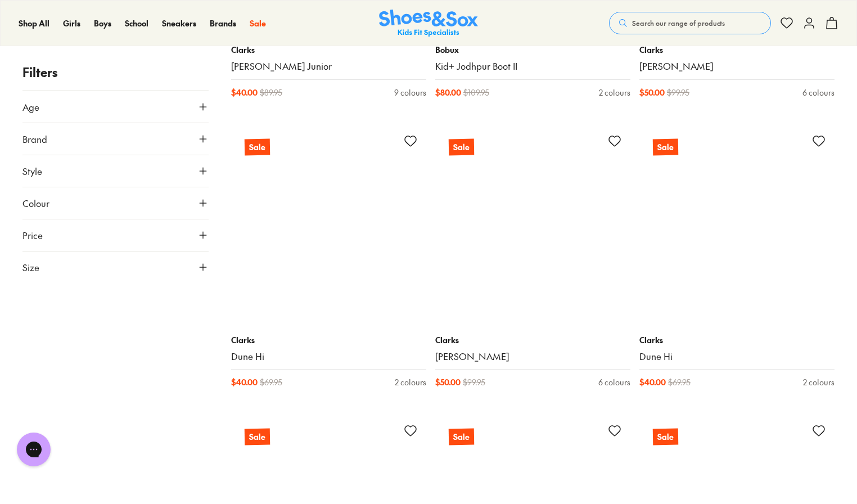
scroll to position [6183, 0]
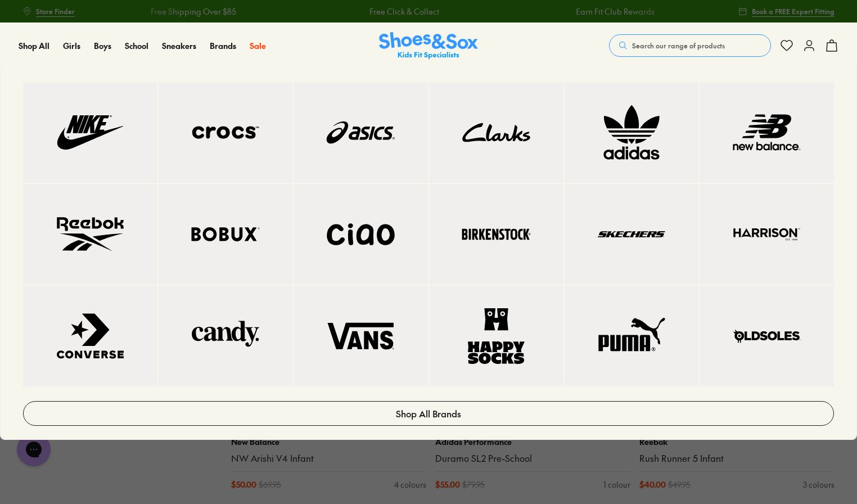
click at [517, 247] on img at bounding box center [495, 234] width 89 height 56
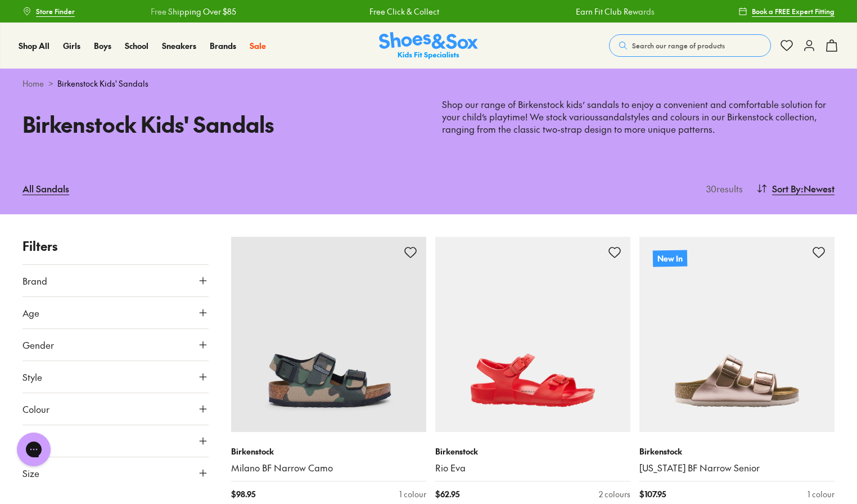
type input "***"
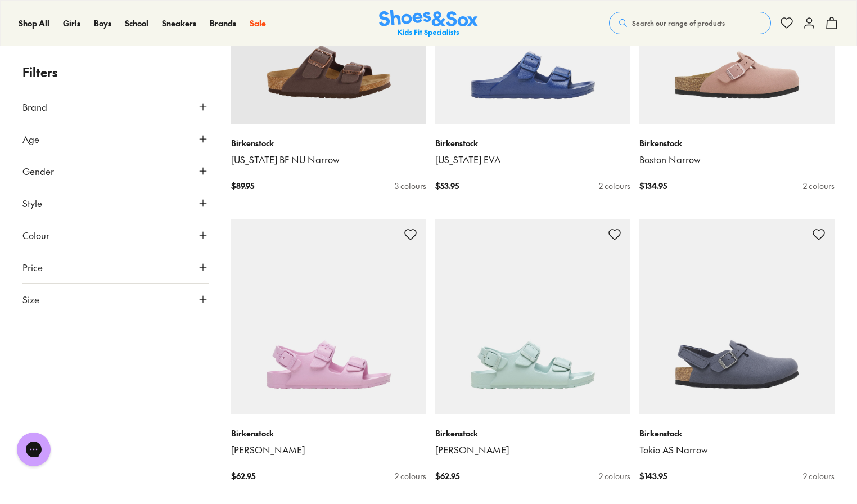
scroll to position [1329, 0]
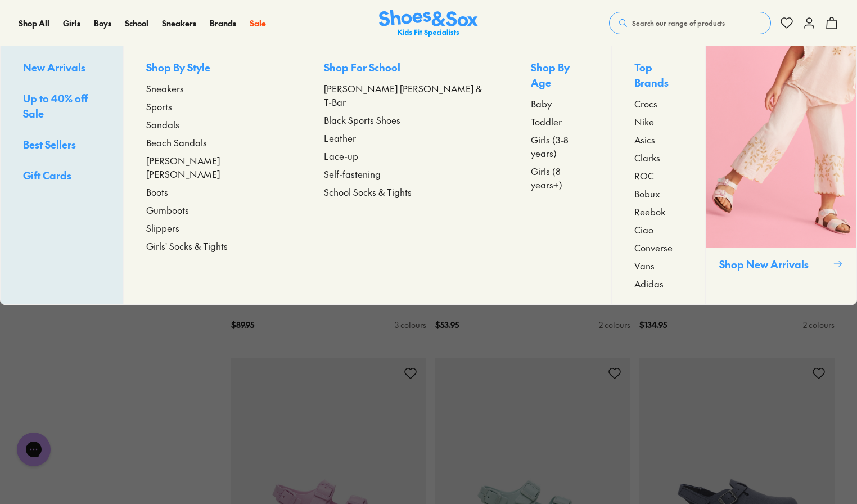
click at [812, 215] on img at bounding box center [780, 146] width 151 height 201
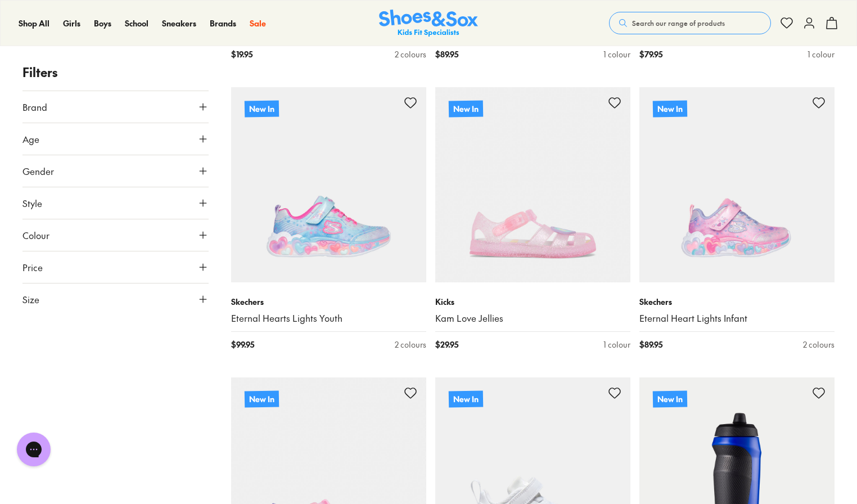
scroll to position [2254, 0]
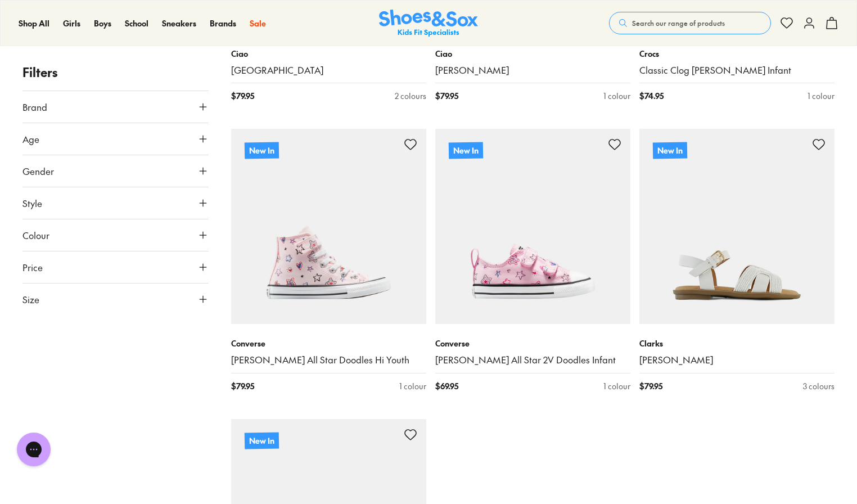
scroll to position [5994, 0]
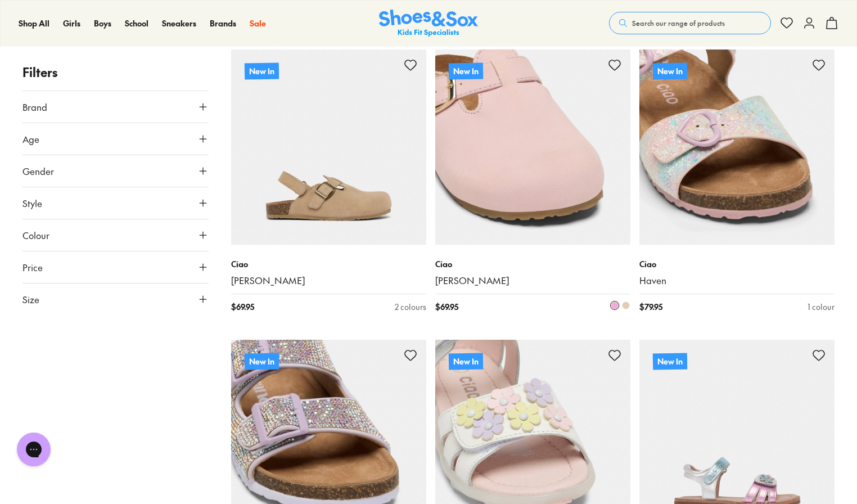
scroll to position [6556, 0]
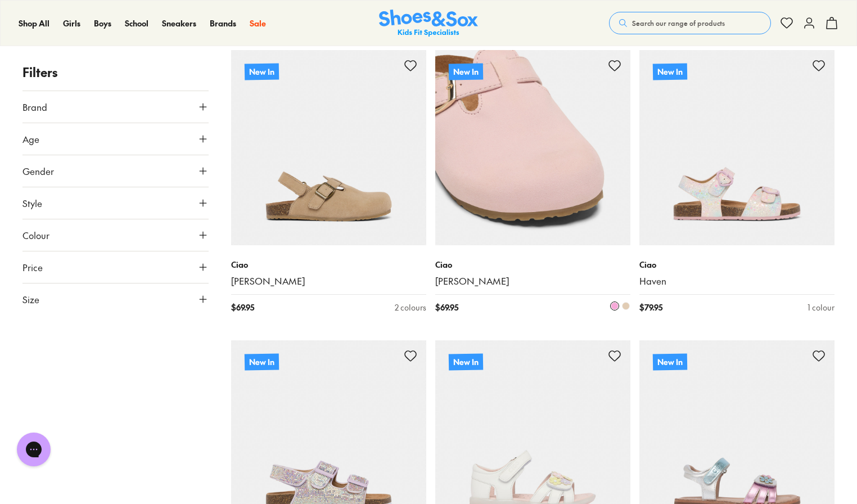
click at [550, 180] on img at bounding box center [532, 147] width 195 height 195
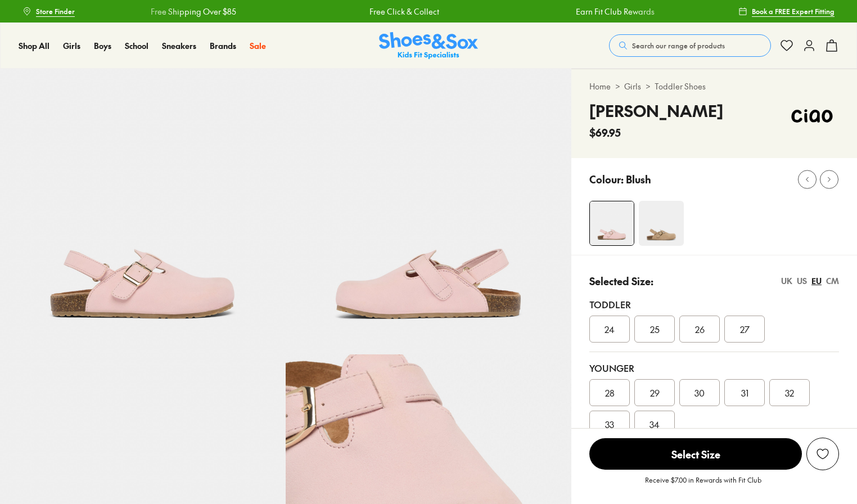
select select "*"
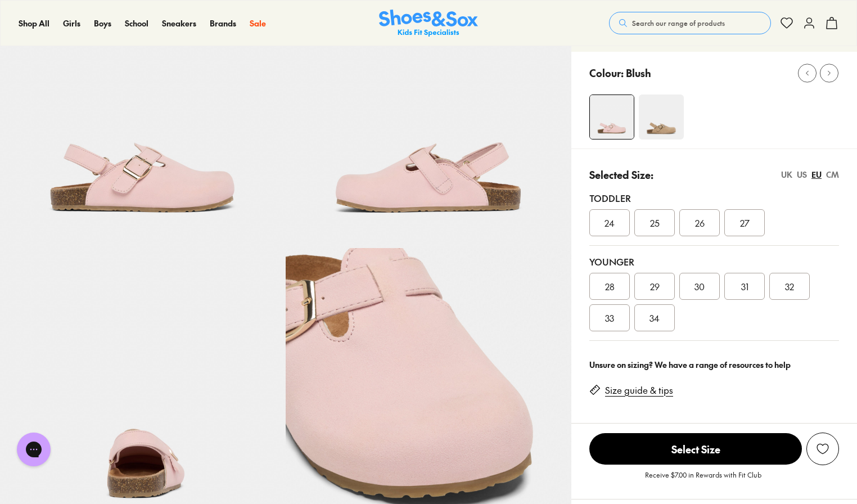
scroll to position [105, 0]
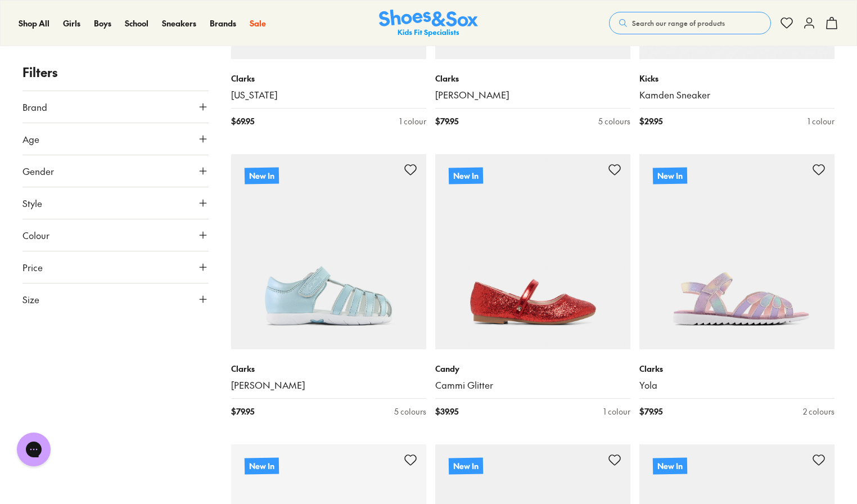
scroll to position [2630, 0]
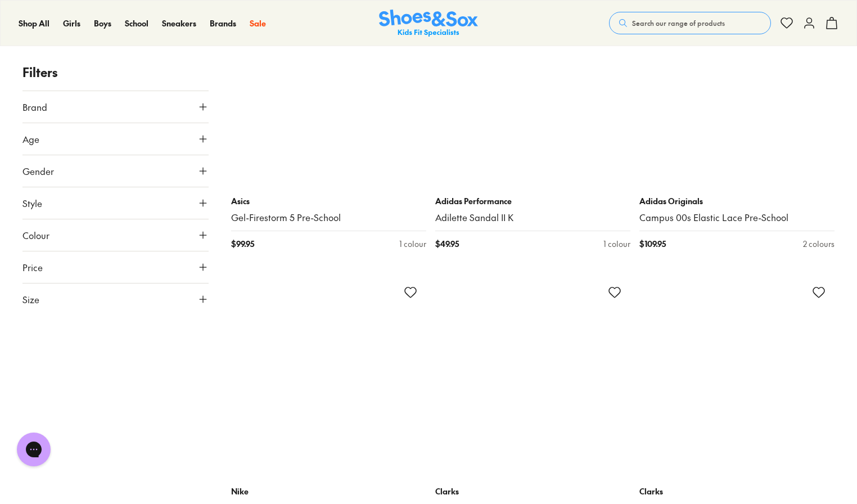
scroll to position [5228, 0]
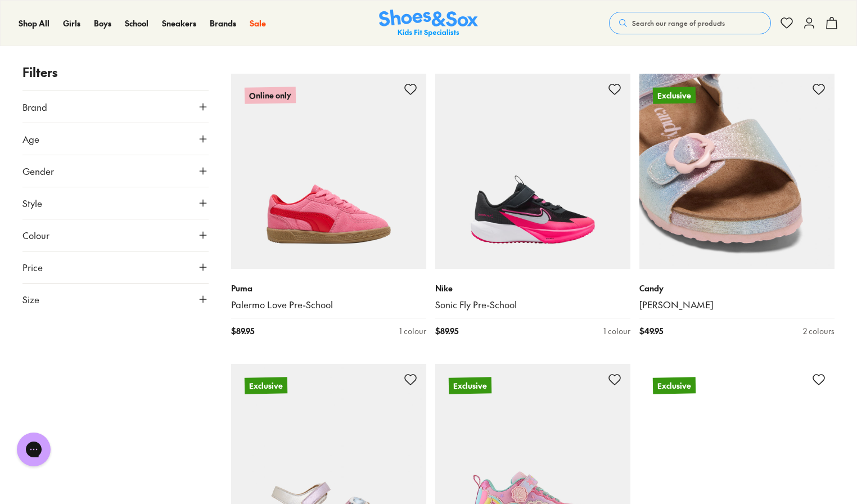
scroll to position [11058, 0]
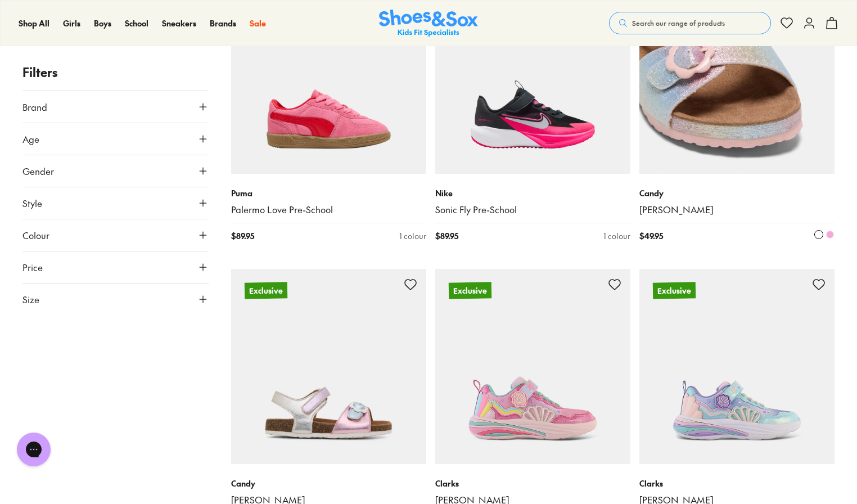
click at [742, 143] on img at bounding box center [736, 76] width 195 height 195
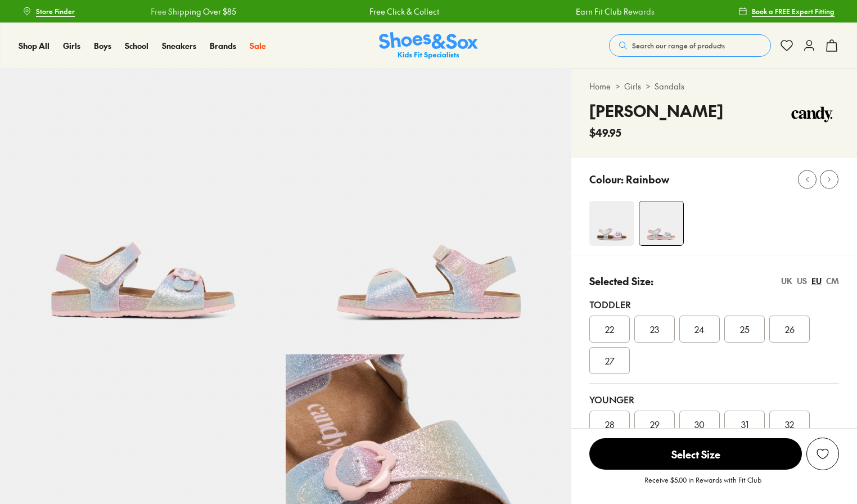
select select "*"
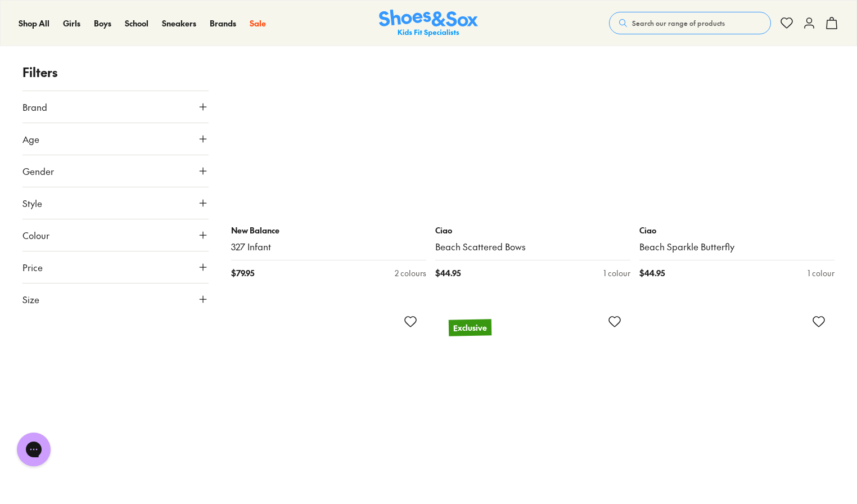
scroll to position [5206, 0]
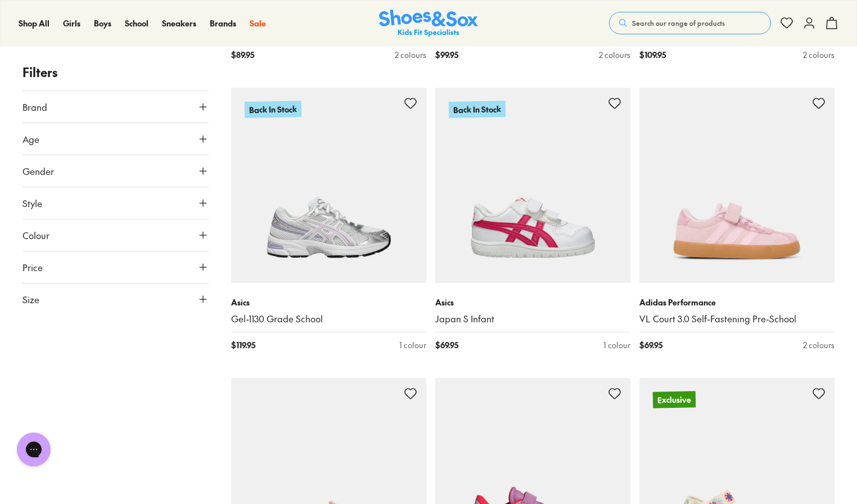
scroll to position [8631, 0]
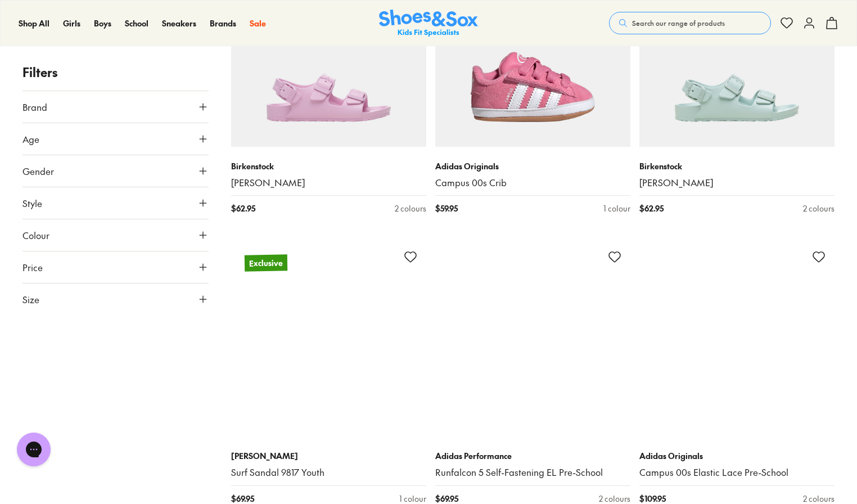
scroll to position [9329, 0]
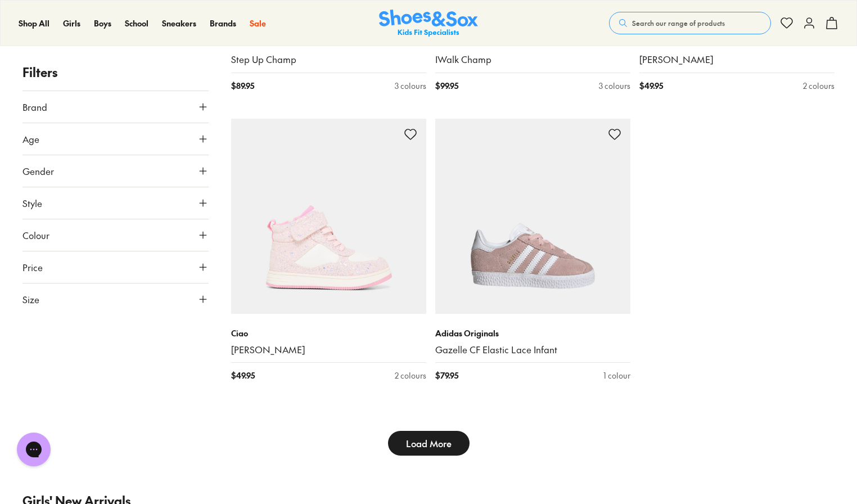
scroll to position [12450, 0]
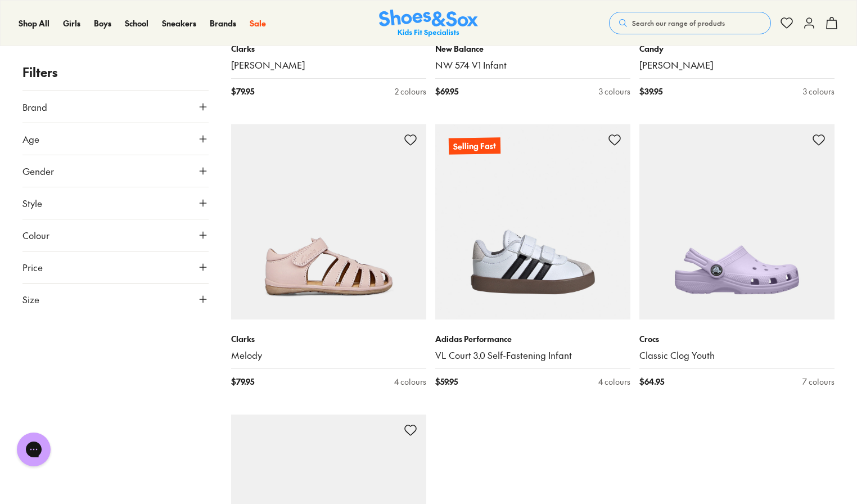
scroll to position [15350, 0]
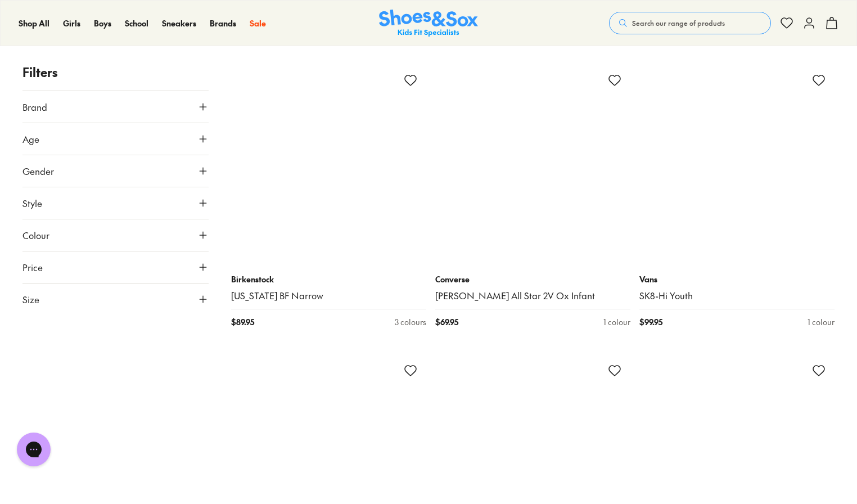
scroll to position [20537, 0]
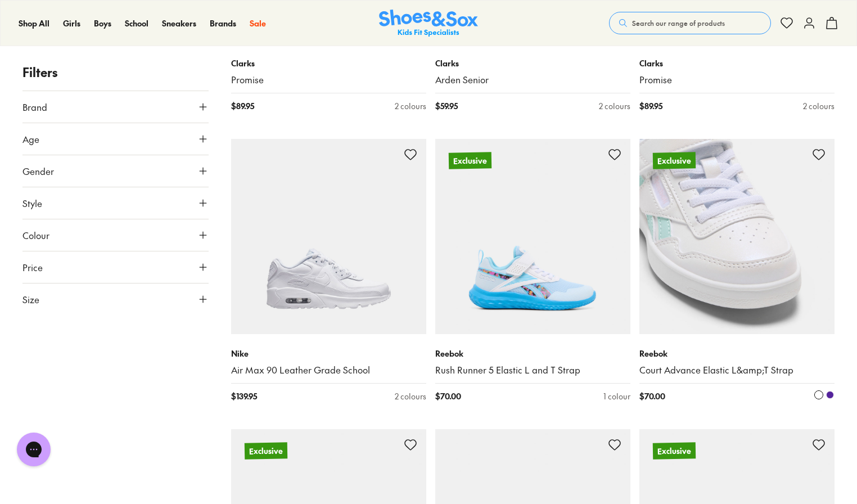
scroll to position [24234, 0]
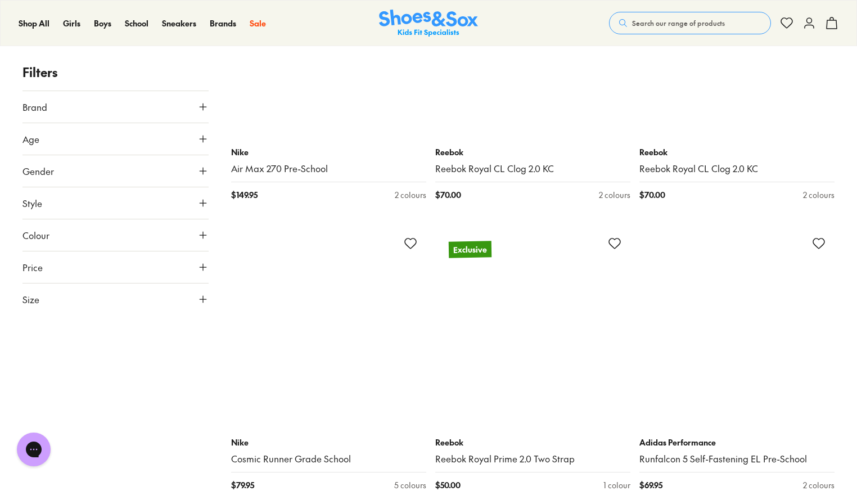
scroll to position [27049, 0]
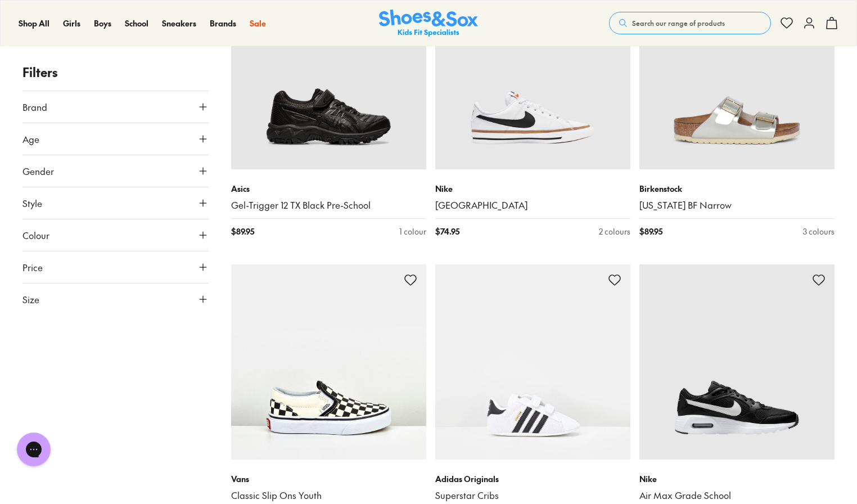
scroll to position [21638, 0]
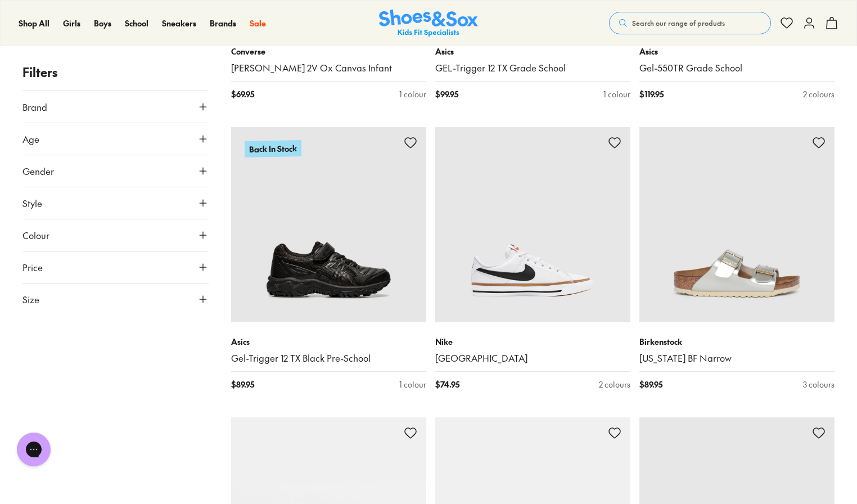
click at [442, 24] on img at bounding box center [428, 24] width 99 height 28
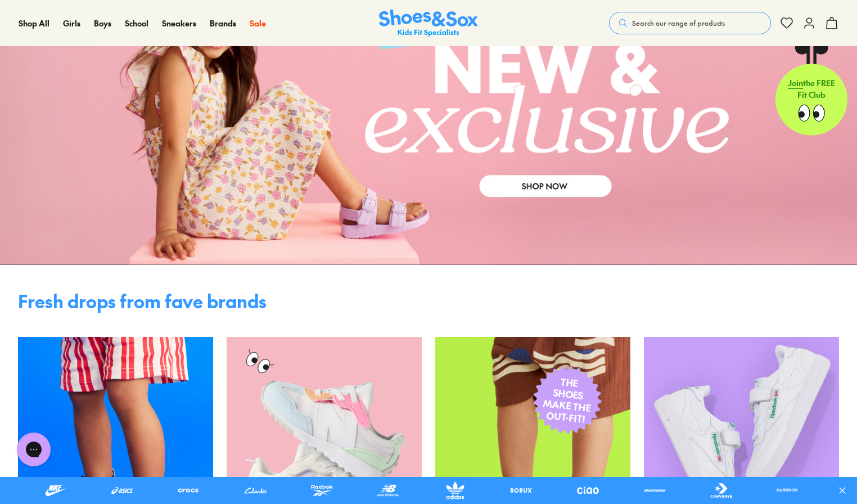
scroll to position [339, 0]
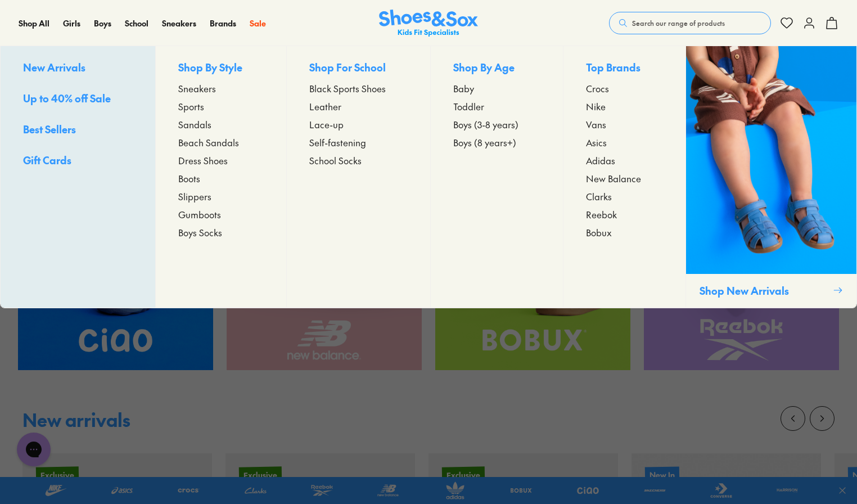
click at [191, 125] on span "Sandals" at bounding box center [194, 123] width 33 height 13
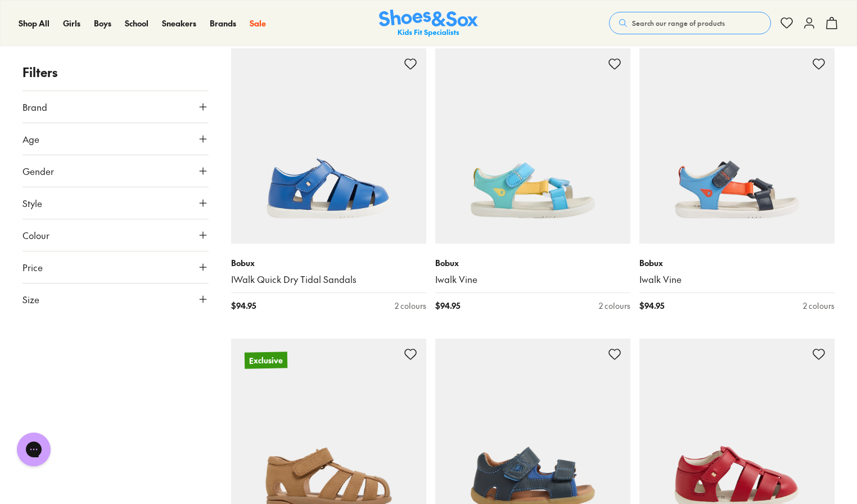
scroll to position [2261, 0]
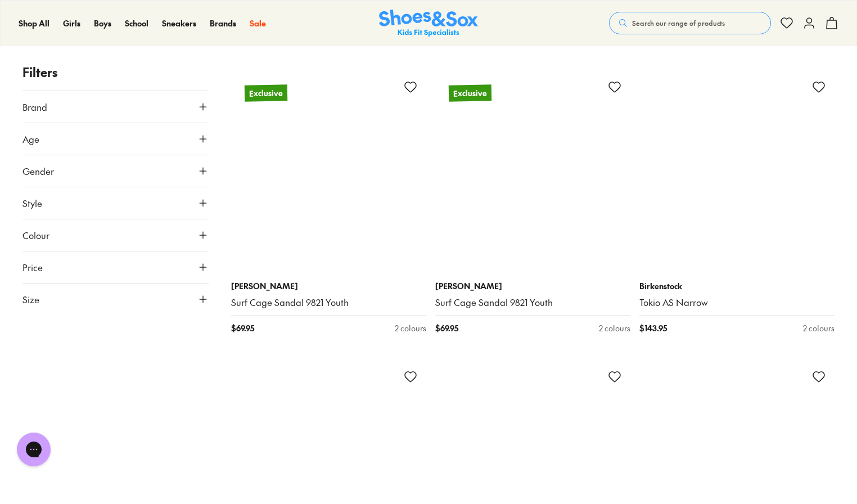
scroll to position [4498, 0]
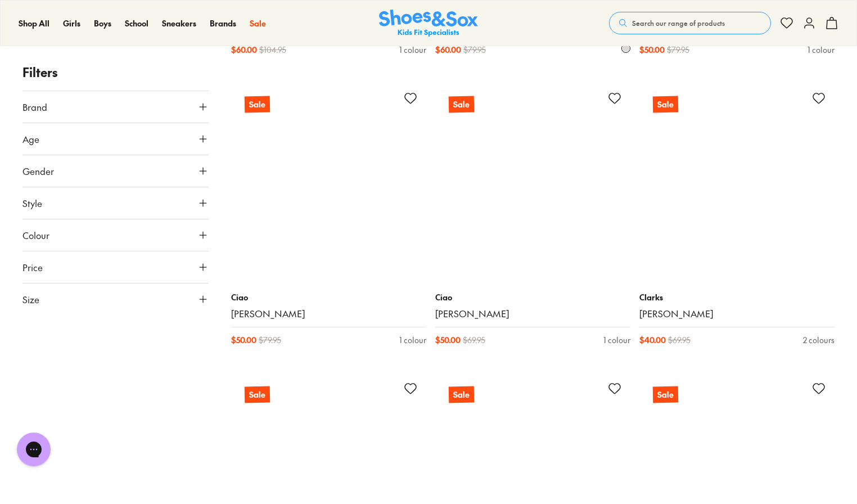
scroll to position [7822, 0]
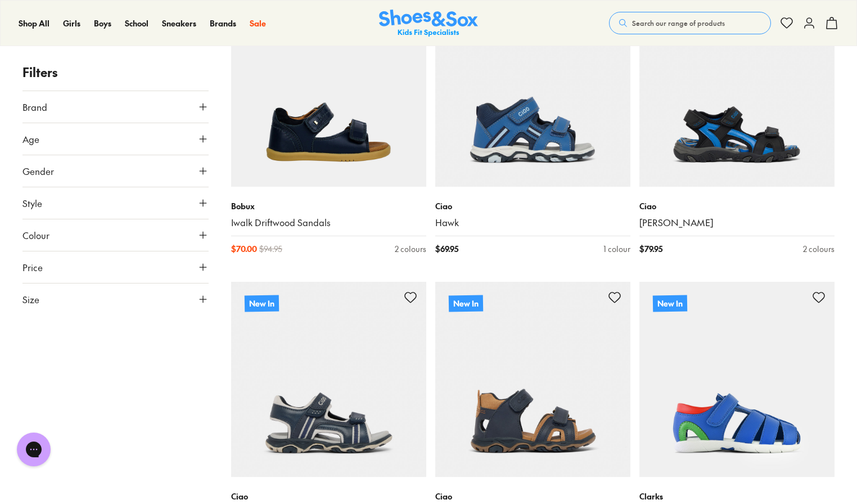
type input "***"
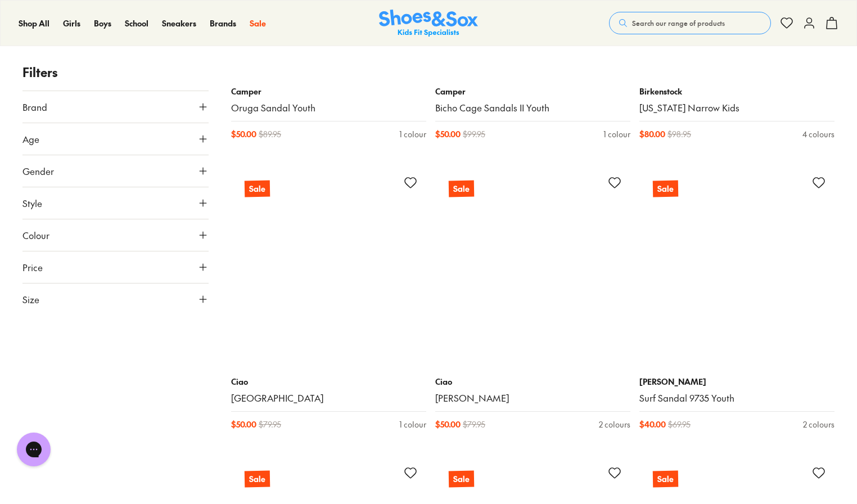
scroll to position [10128, 0]
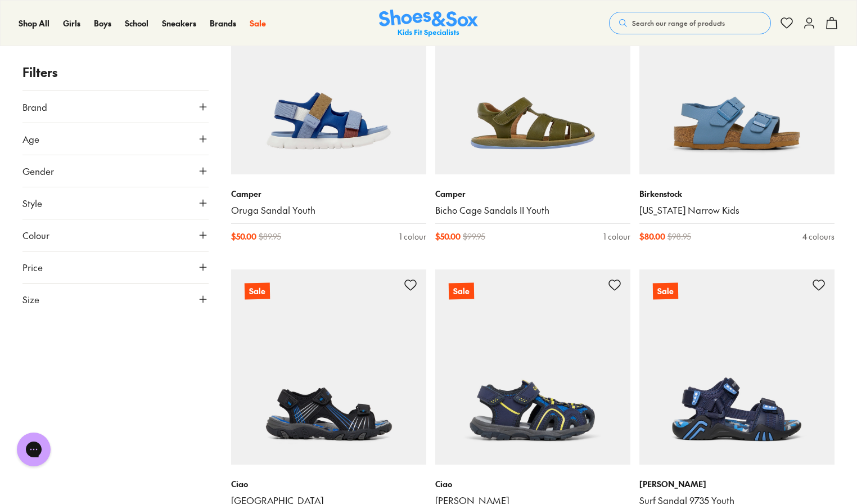
click at [443, 24] on img at bounding box center [428, 24] width 99 height 28
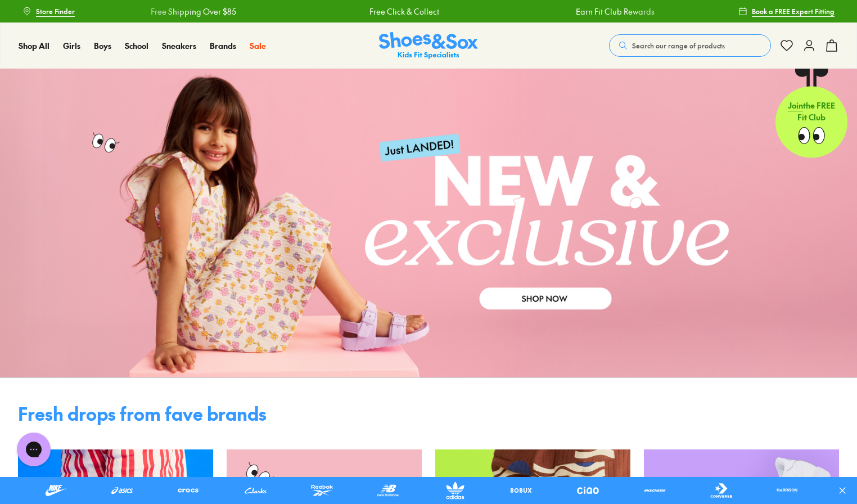
click at [550, 293] on link at bounding box center [428, 223] width 857 height 309
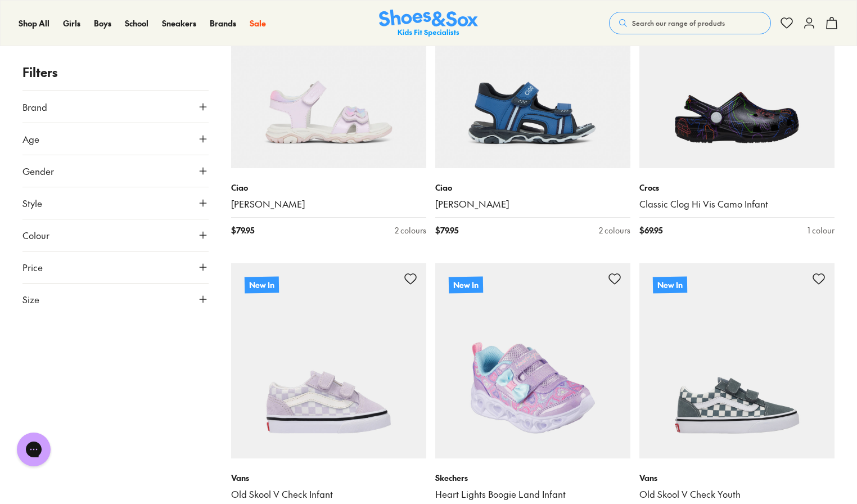
scroll to position [2581, 0]
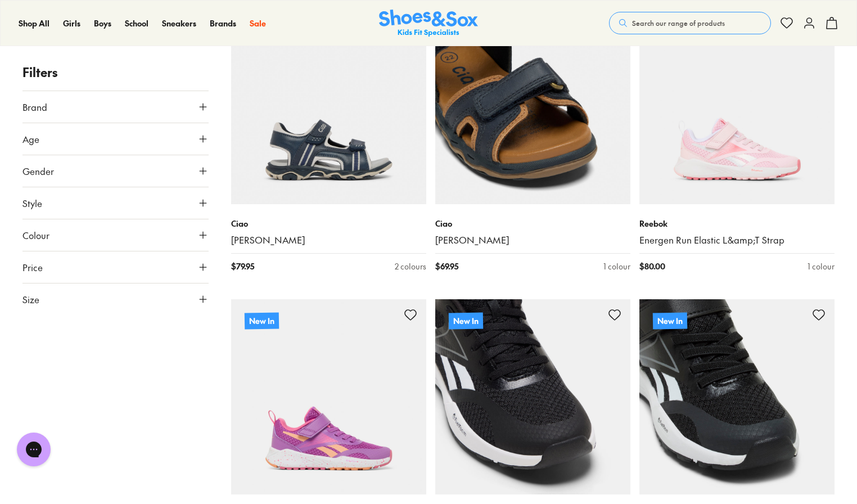
scroll to position [5438, 0]
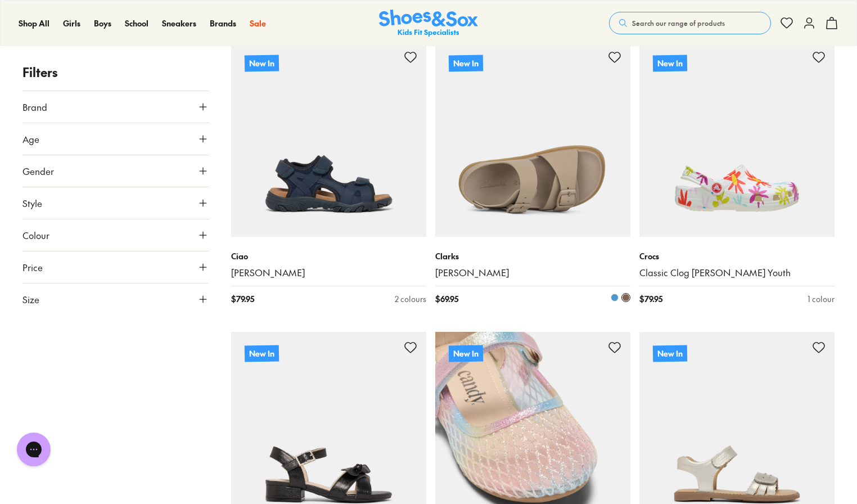
scroll to position [8009, 0]
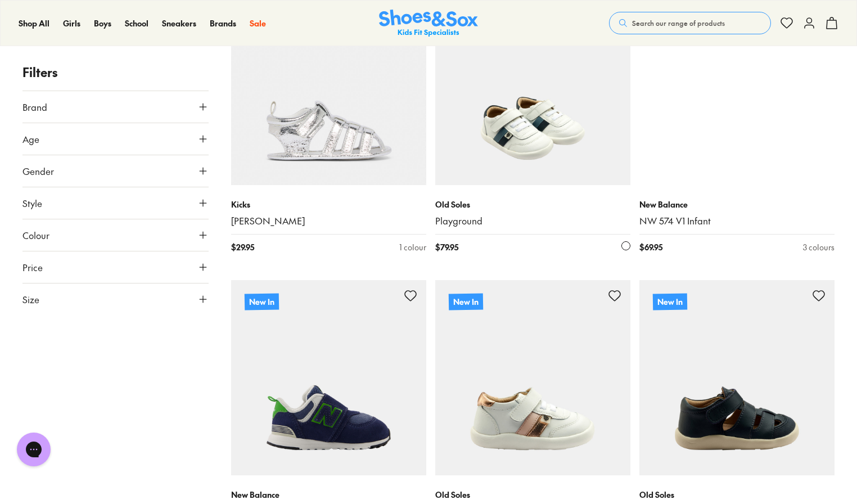
scroll to position [11282, 0]
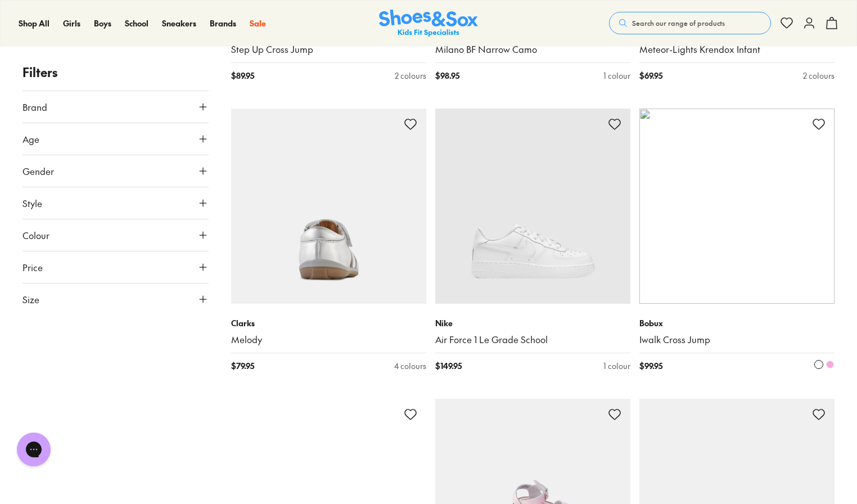
scroll to position [14331, 0]
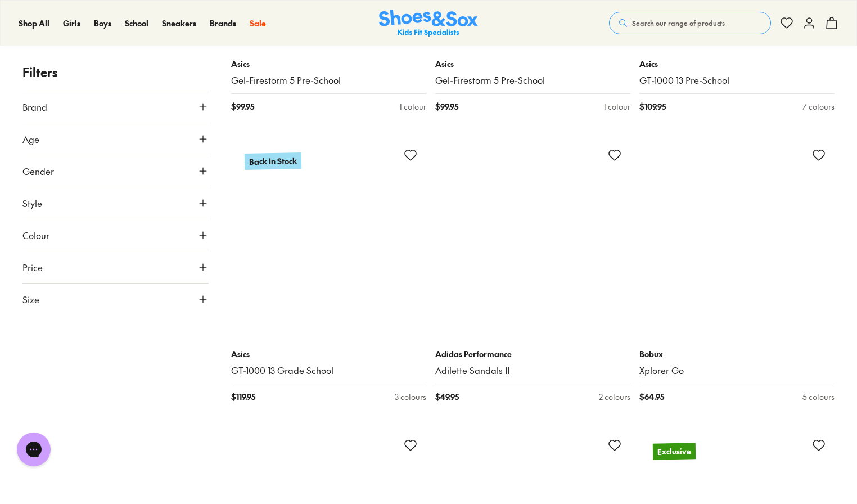
scroll to position [16450, 0]
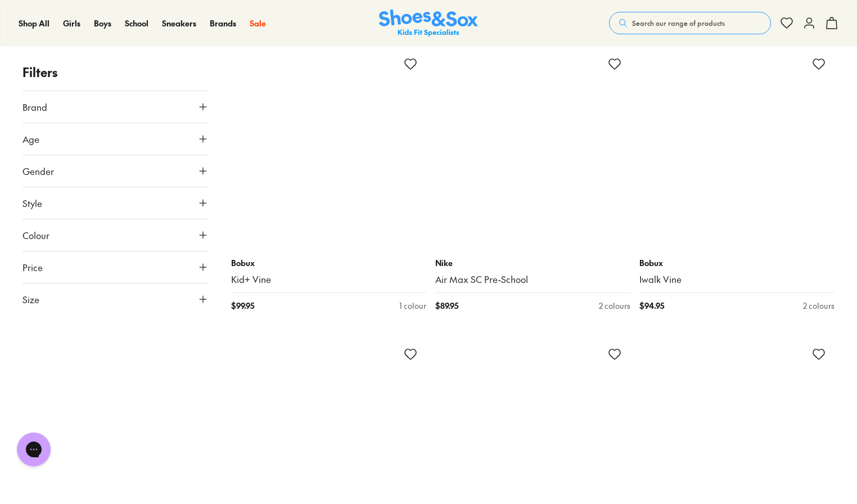
scroll to position [21081, 0]
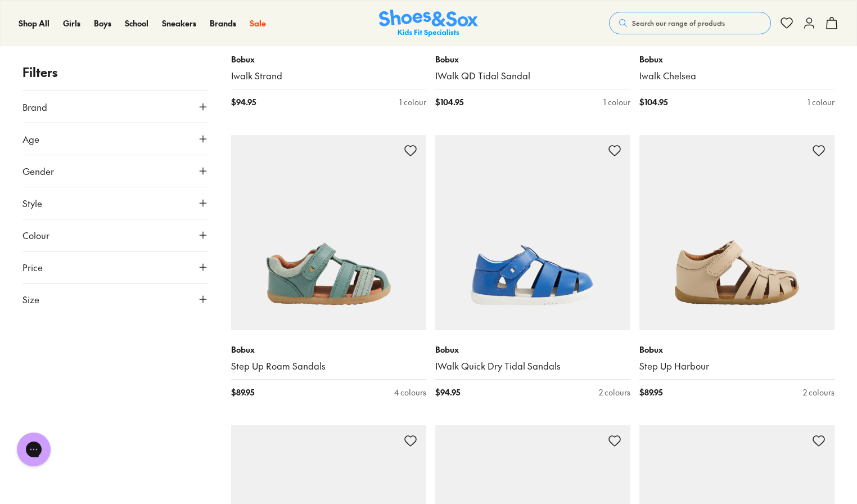
scroll to position [23015, 0]
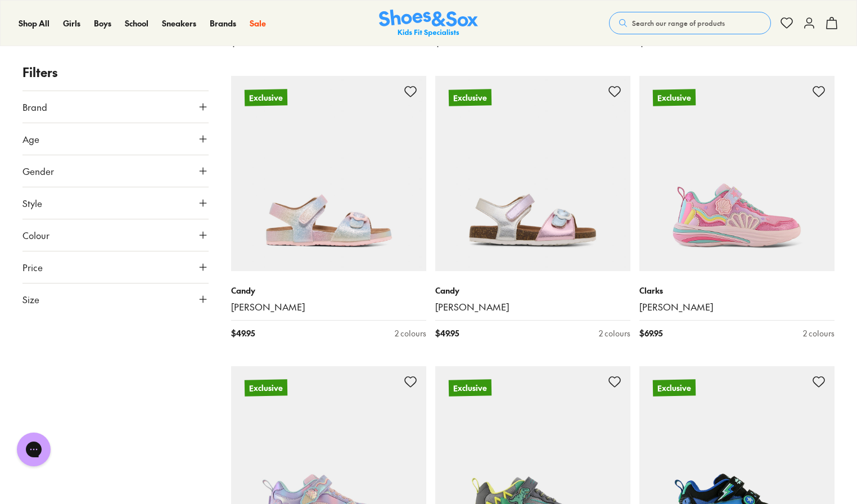
scroll to position [26293, 0]
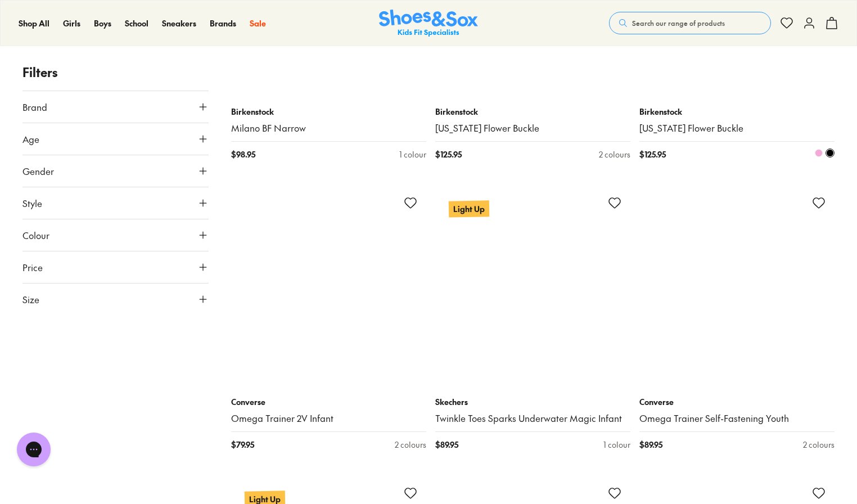
scroll to position [29940, 0]
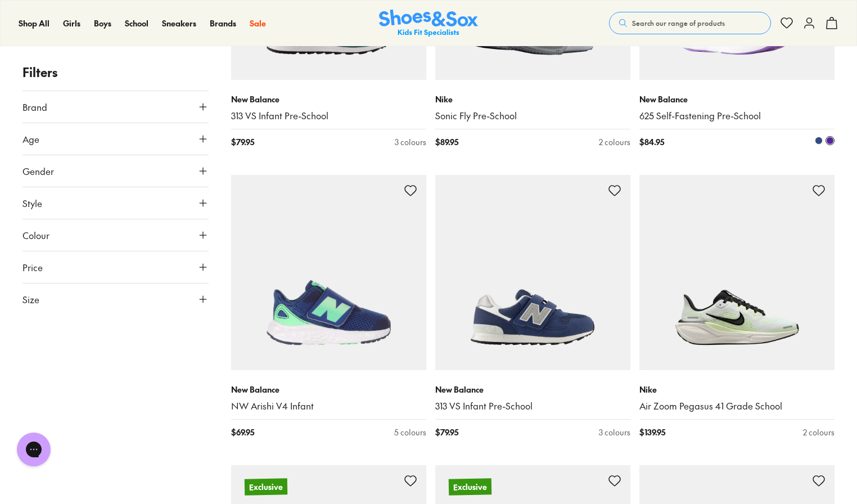
scroll to position [33605, 0]
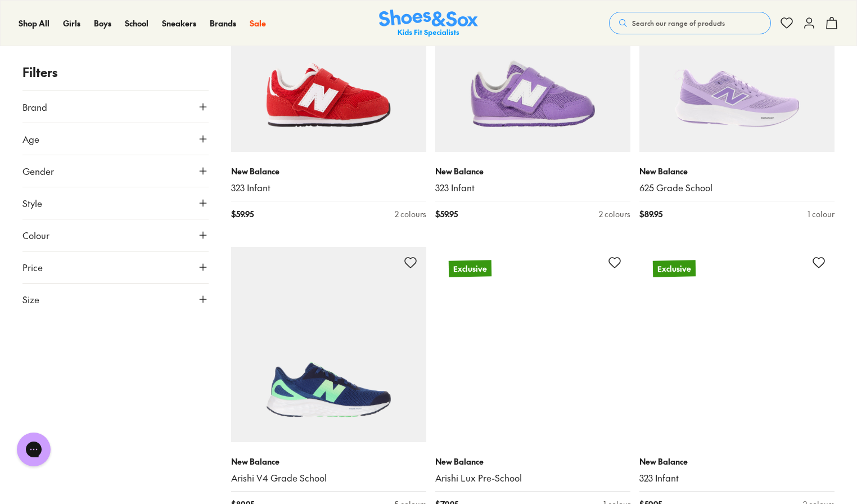
scroll to position [34172, 0]
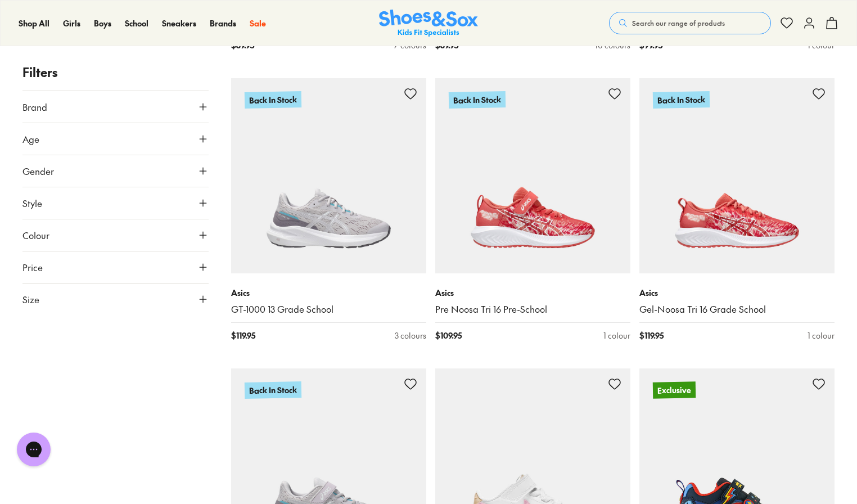
scroll to position [39739, 0]
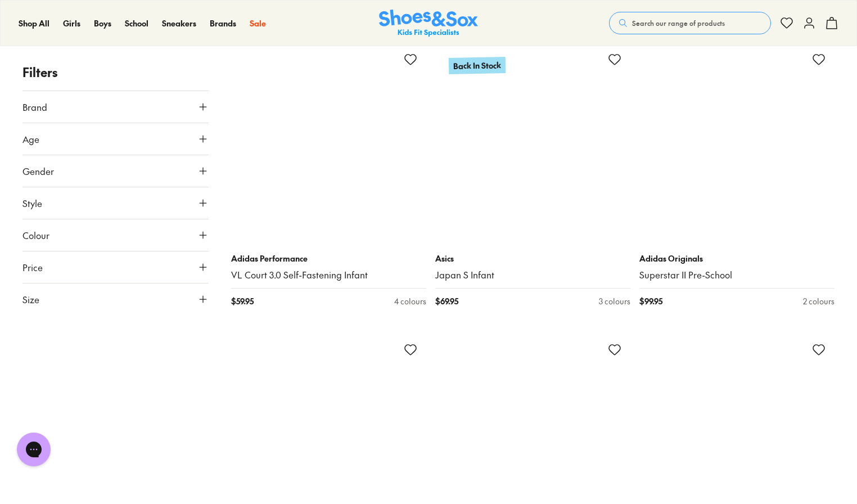
scroll to position [40804, 0]
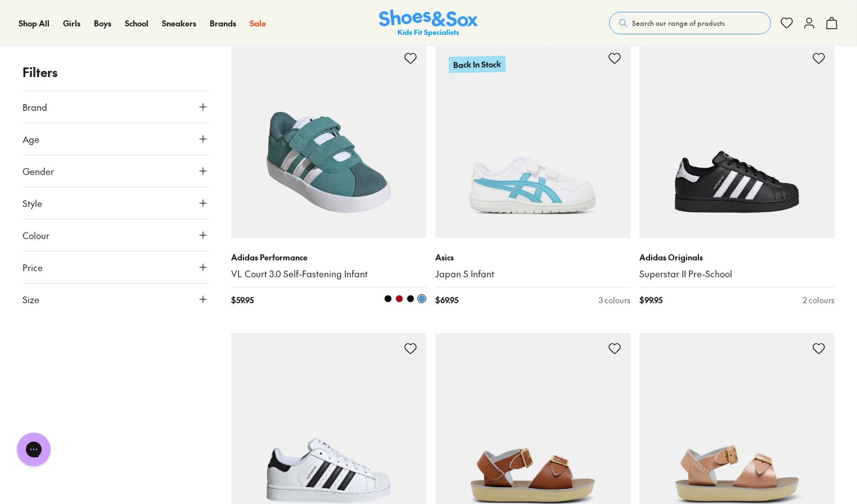
click at [407, 295] on span at bounding box center [410, 299] width 8 height 8
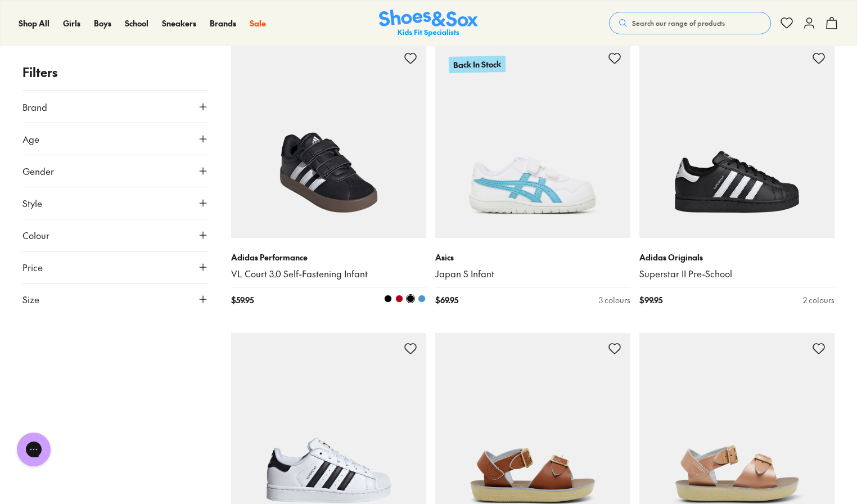
click at [399, 295] on span at bounding box center [399, 299] width 8 height 8
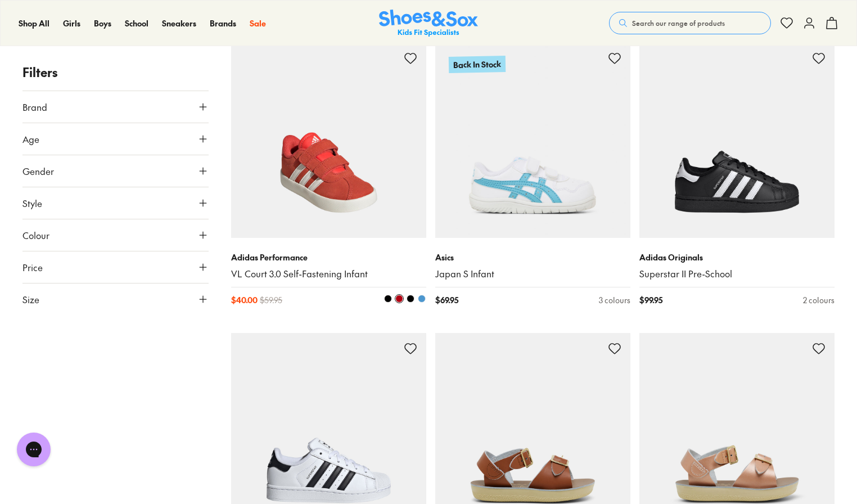
click at [386, 295] on span at bounding box center [388, 299] width 8 height 8
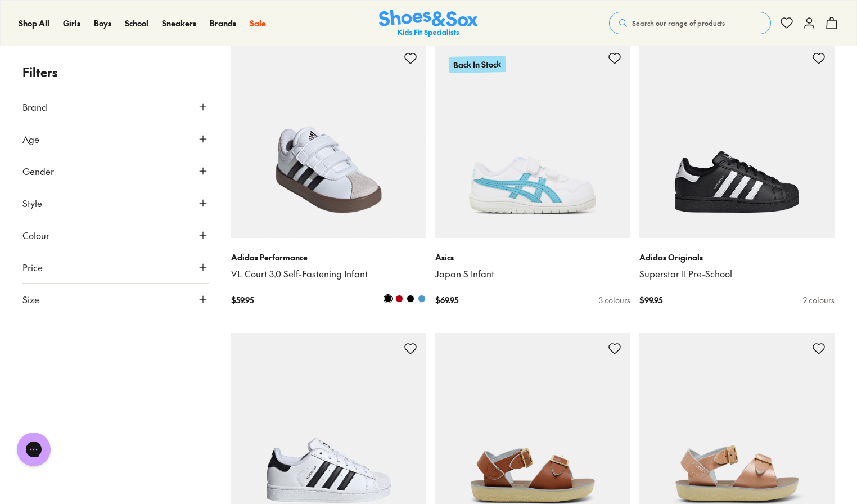
click at [400, 295] on span at bounding box center [399, 299] width 8 height 8
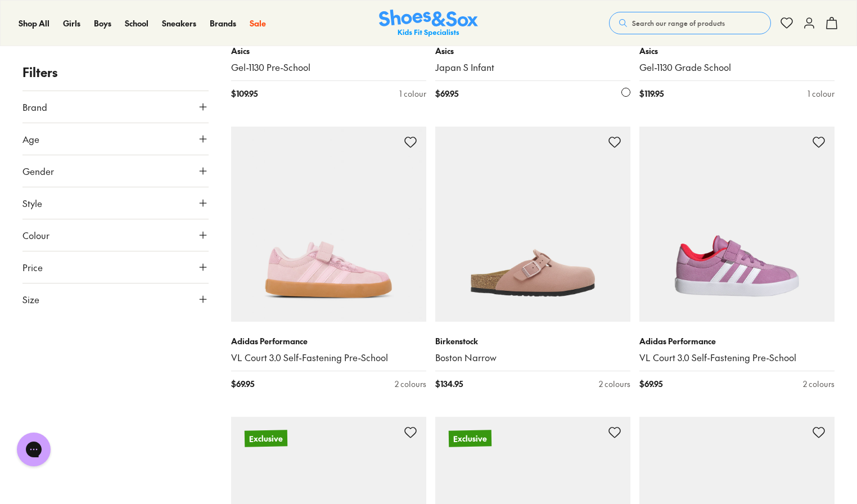
scroll to position [41939, 0]
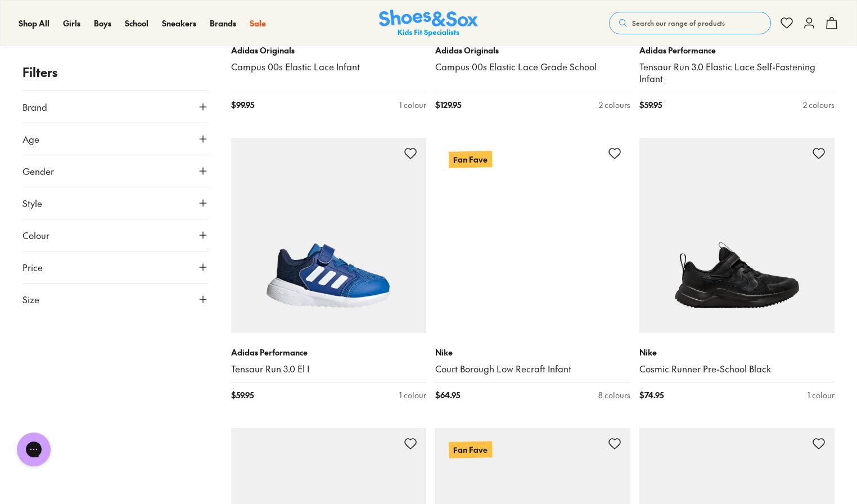
scroll to position [45971, 0]
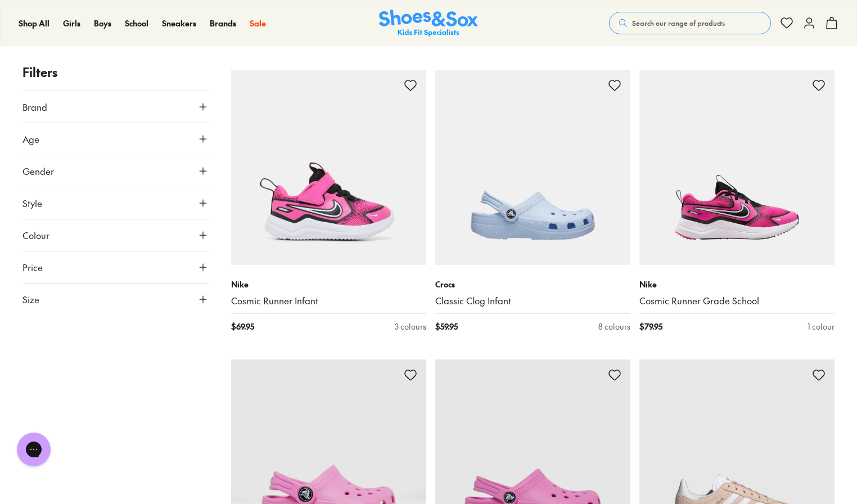
scroll to position [48924, 0]
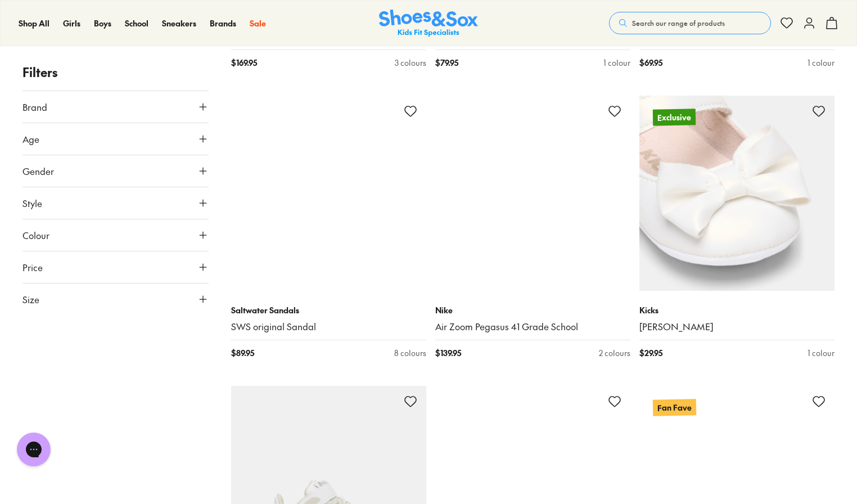
scroll to position [50925, 0]
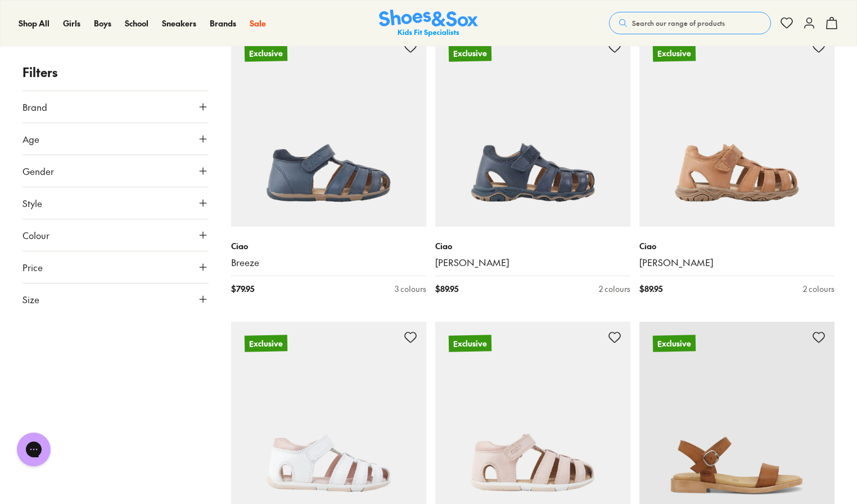
scroll to position [55345, 0]
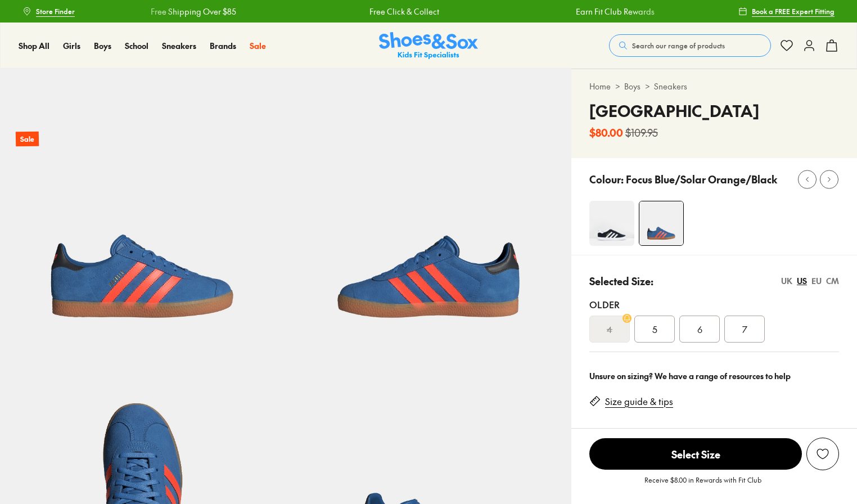
select select "*"
click at [631, 86] on link "Boys" at bounding box center [632, 86] width 16 height 12
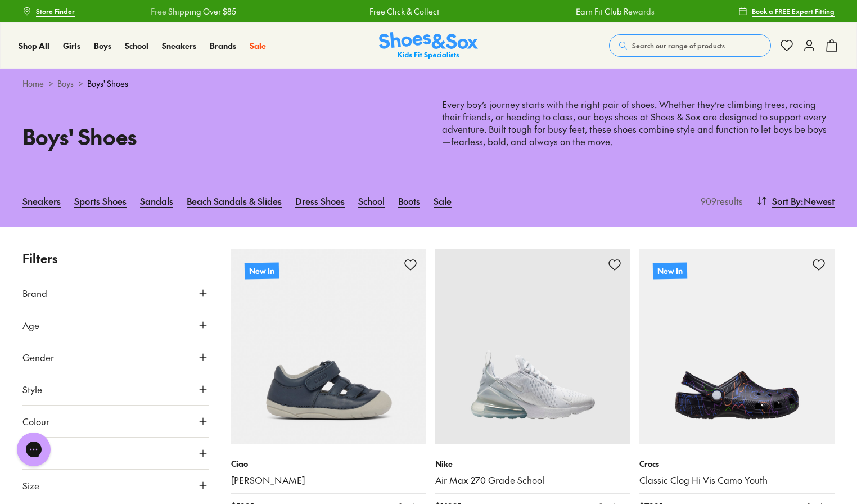
click at [151, 301] on button "Brand" at bounding box center [115, 292] width 186 height 31
click at [98, 320] on div "Adidas Originals ( 30 )" at bounding box center [115, 319] width 186 height 13
click at [90, 319] on label "Adidas Originals" at bounding box center [67, 320] width 62 height 12
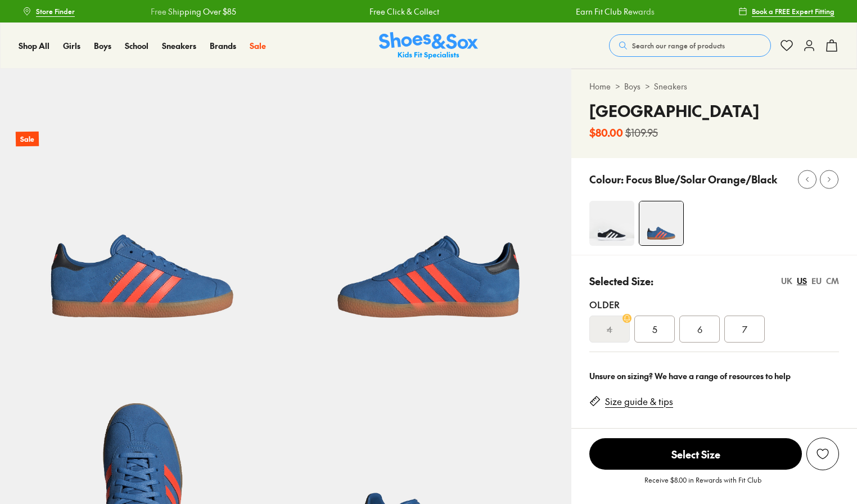
select select "*"
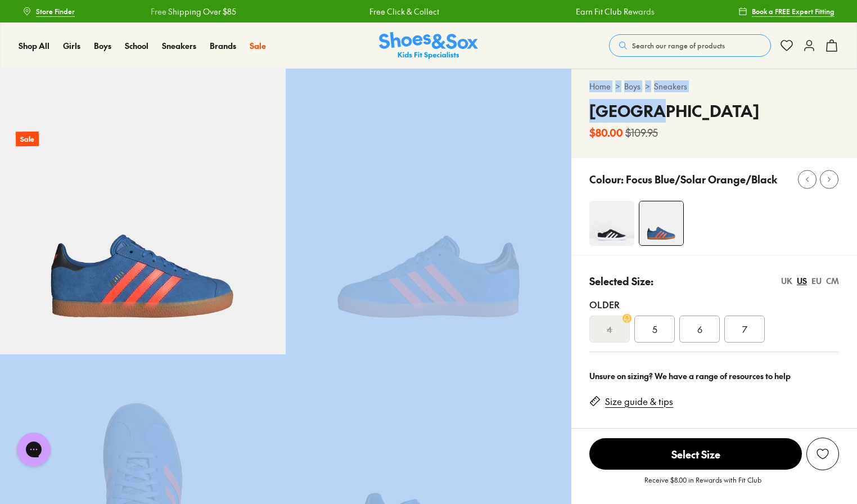
drag, startPoint x: 646, startPoint y: 111, endPoint x: 582, endPoint y: 108, distance: 64.7
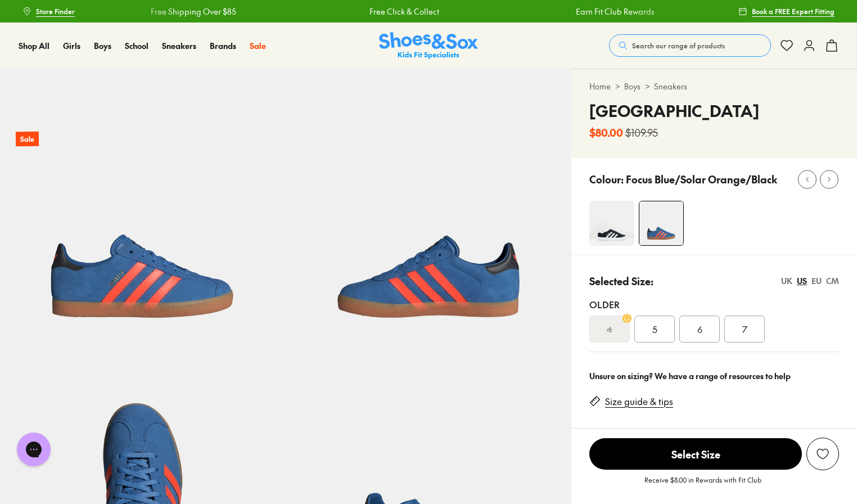
click at [608, 111] on h4 "[GEOGRAPHIC_DATA]" at bounding box center [674, 111] width 170 height 24
click at [643, 47] on span "Search our range of products" at bounding box center [678, 45] width 93 height 10
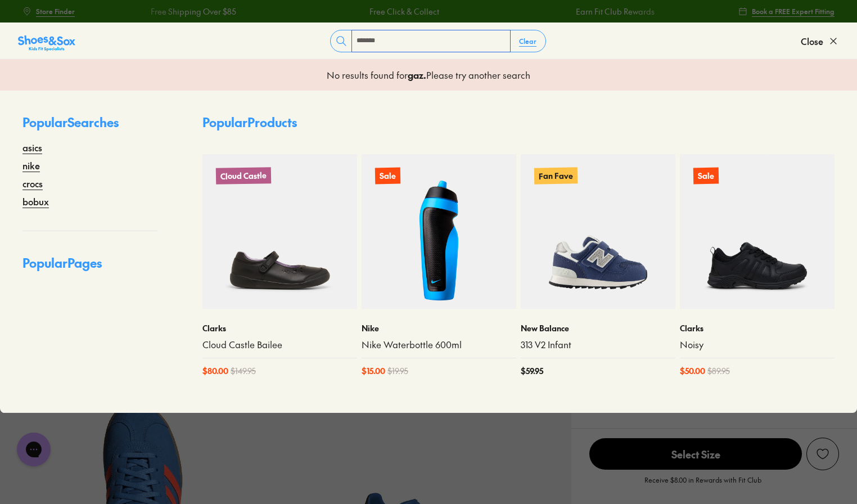
type input "*******"
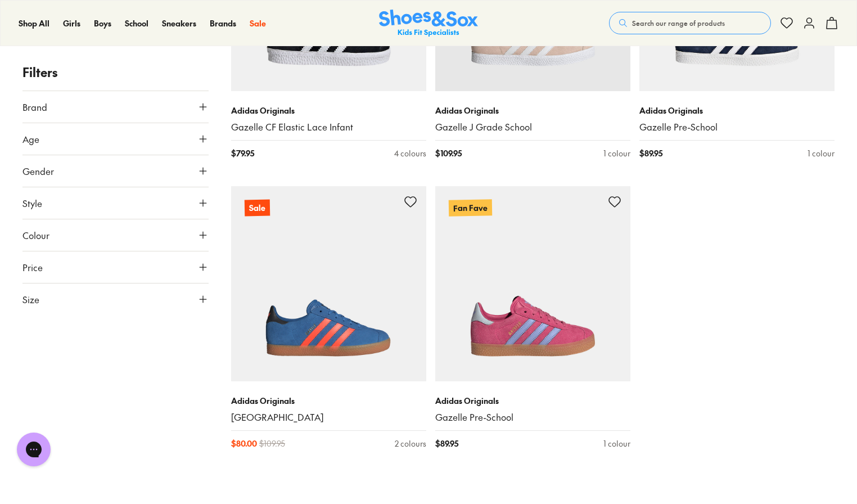
scroll to position [965, 0]
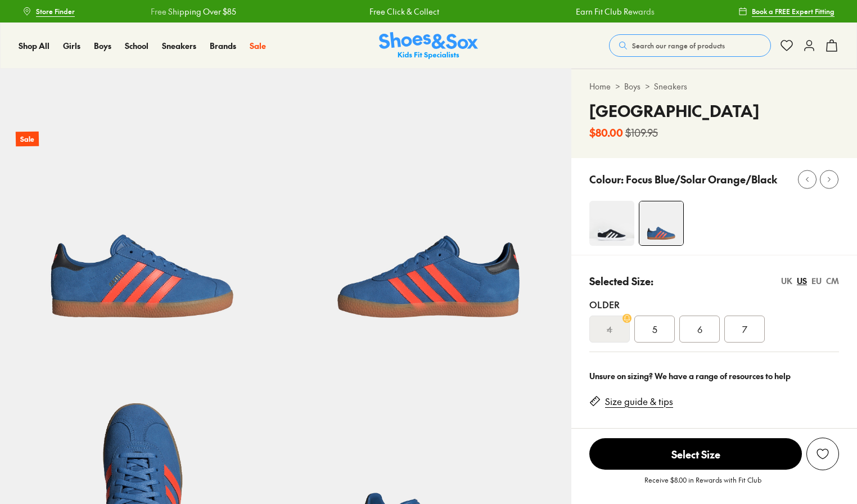
select select "*"
